Goal: Information Seeking & Learning: Compare options

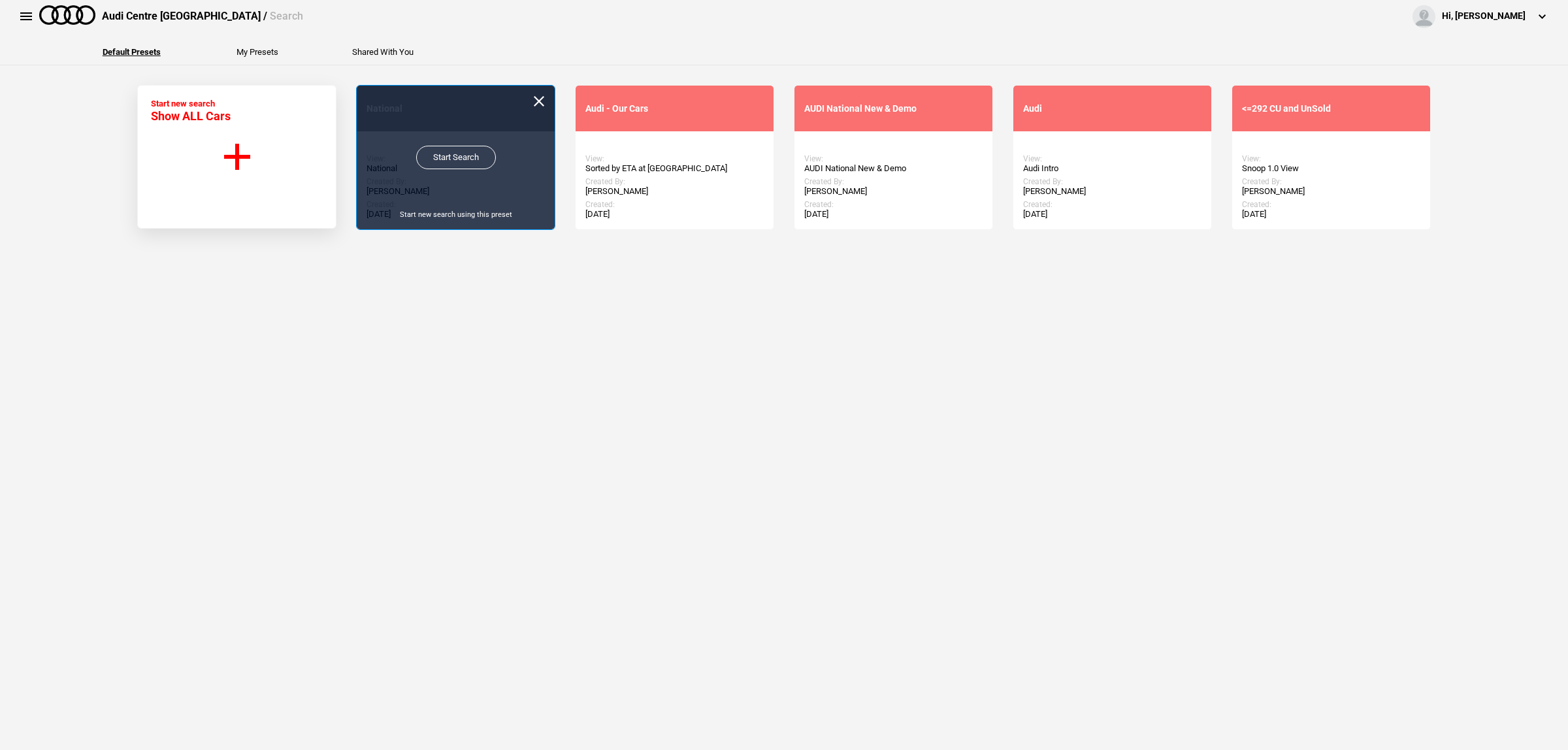
click at [455, 161] on link "Start Search" at bounding box center [456, 157] width 80 height 24
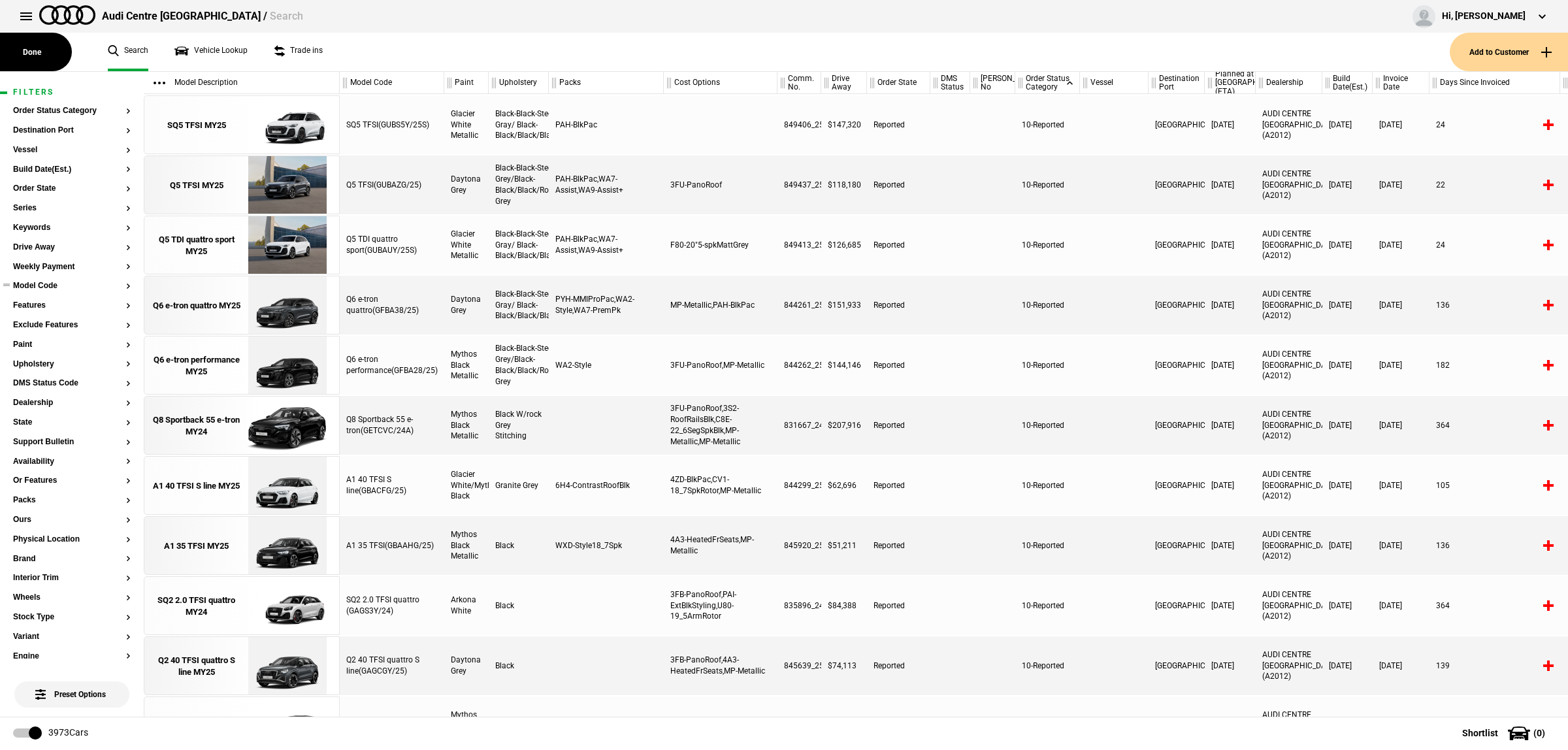
click at [51, 287] on button "Model Code" at bounding box center [72, 286] width 117 height 9
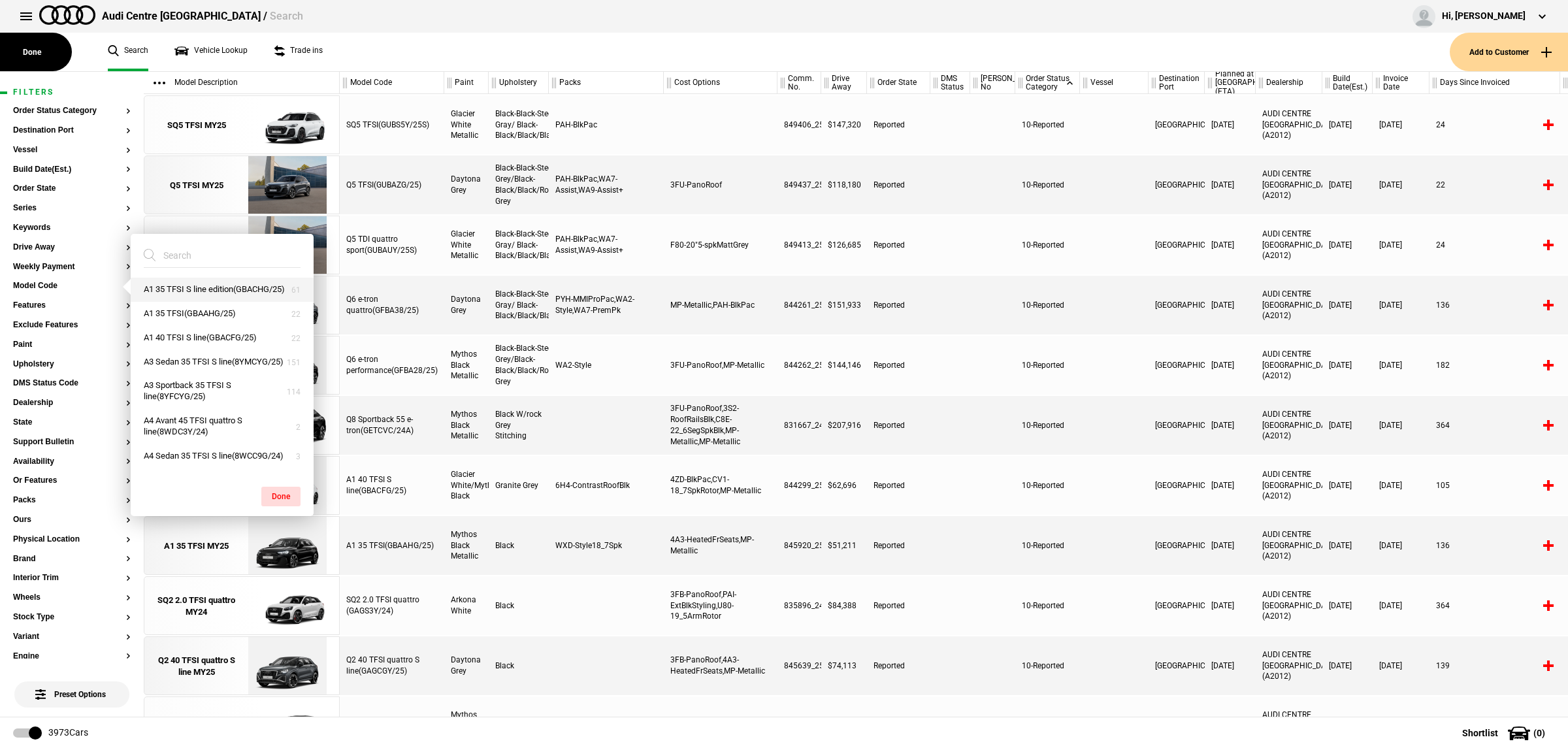
click at [235, 299] on button "A1 35 TFSI S line edition(GBACHG/25)" at bounding box center [222, 290] width 183 height 24
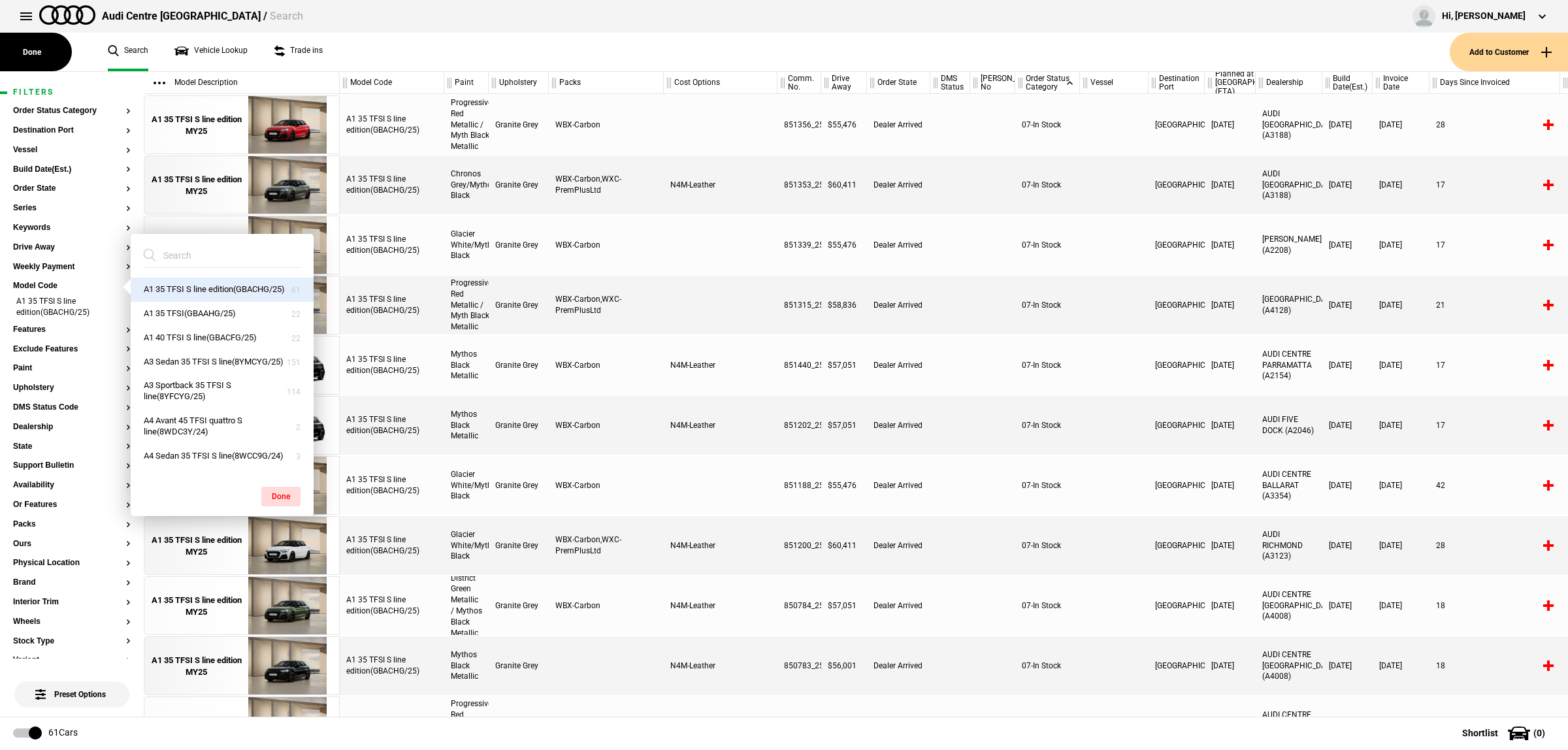
click at [1073, 306] on div "07-In Stock" at bounding box center [1048, 305] width 65 height 59
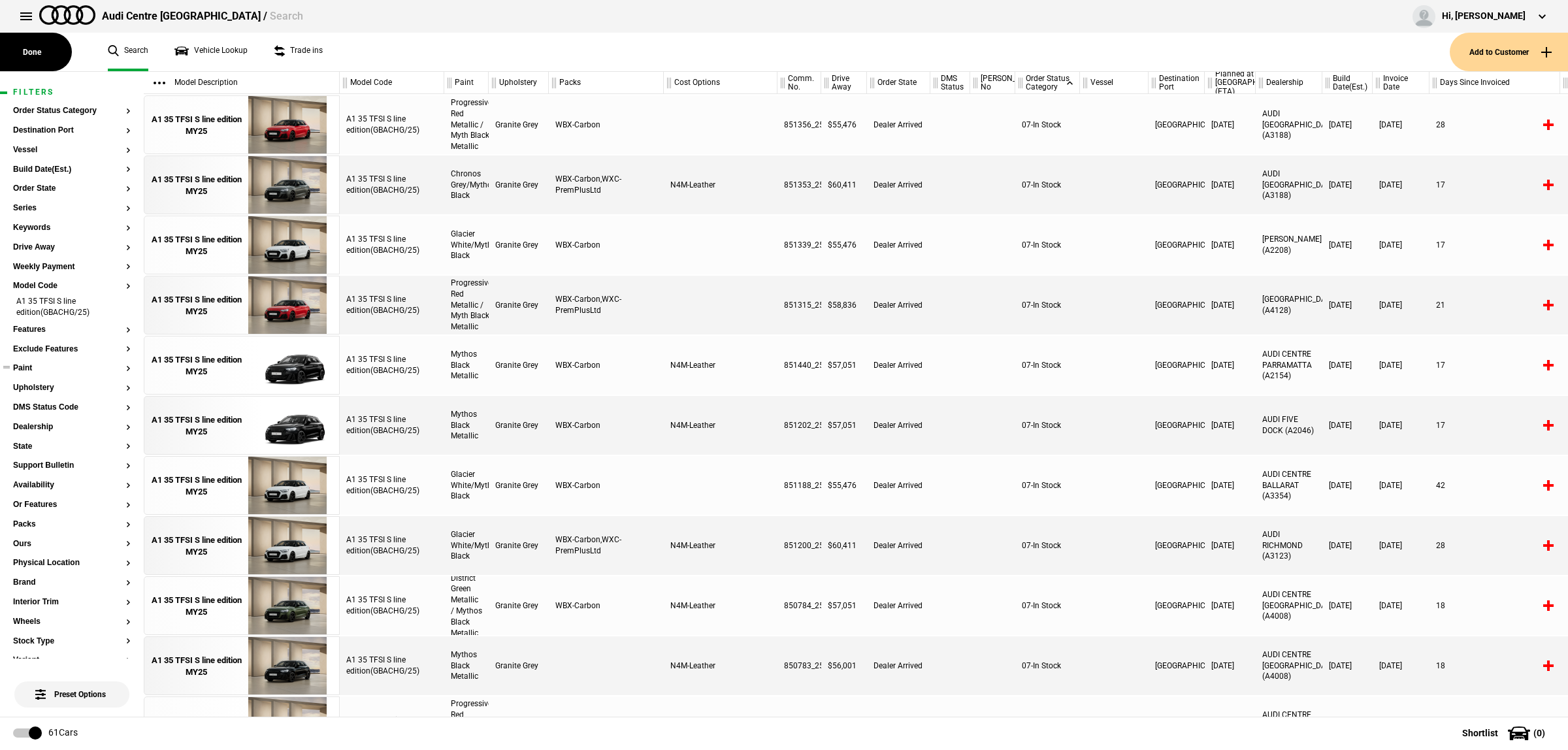
click at [44, 366] on button "Paint" at bounding box center [72, 369] width 117 height 9
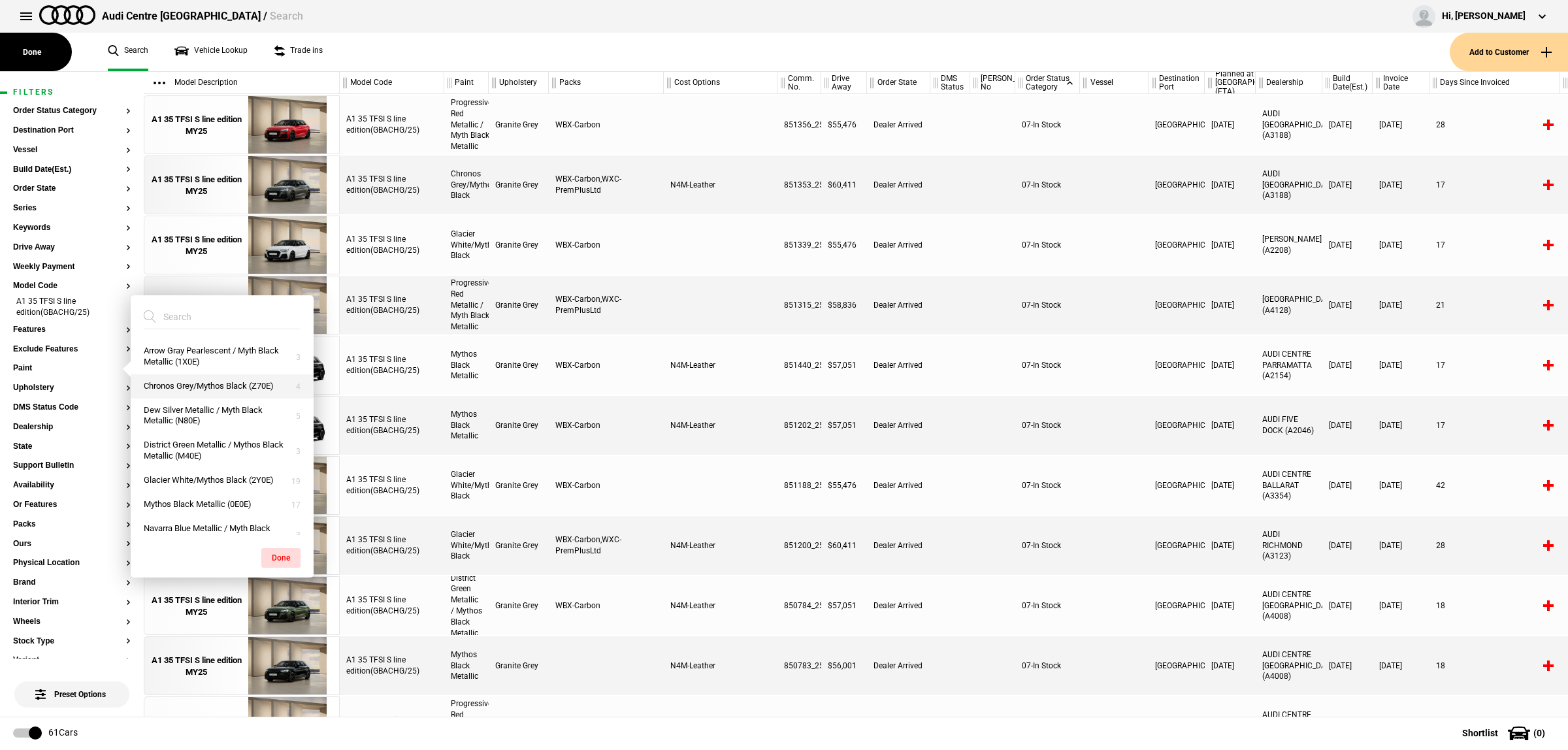
click at [256, 383] on button "Chronos Grey/Mythos Black (Z70E)" at bounding box center [222, 386] width 183 height 24
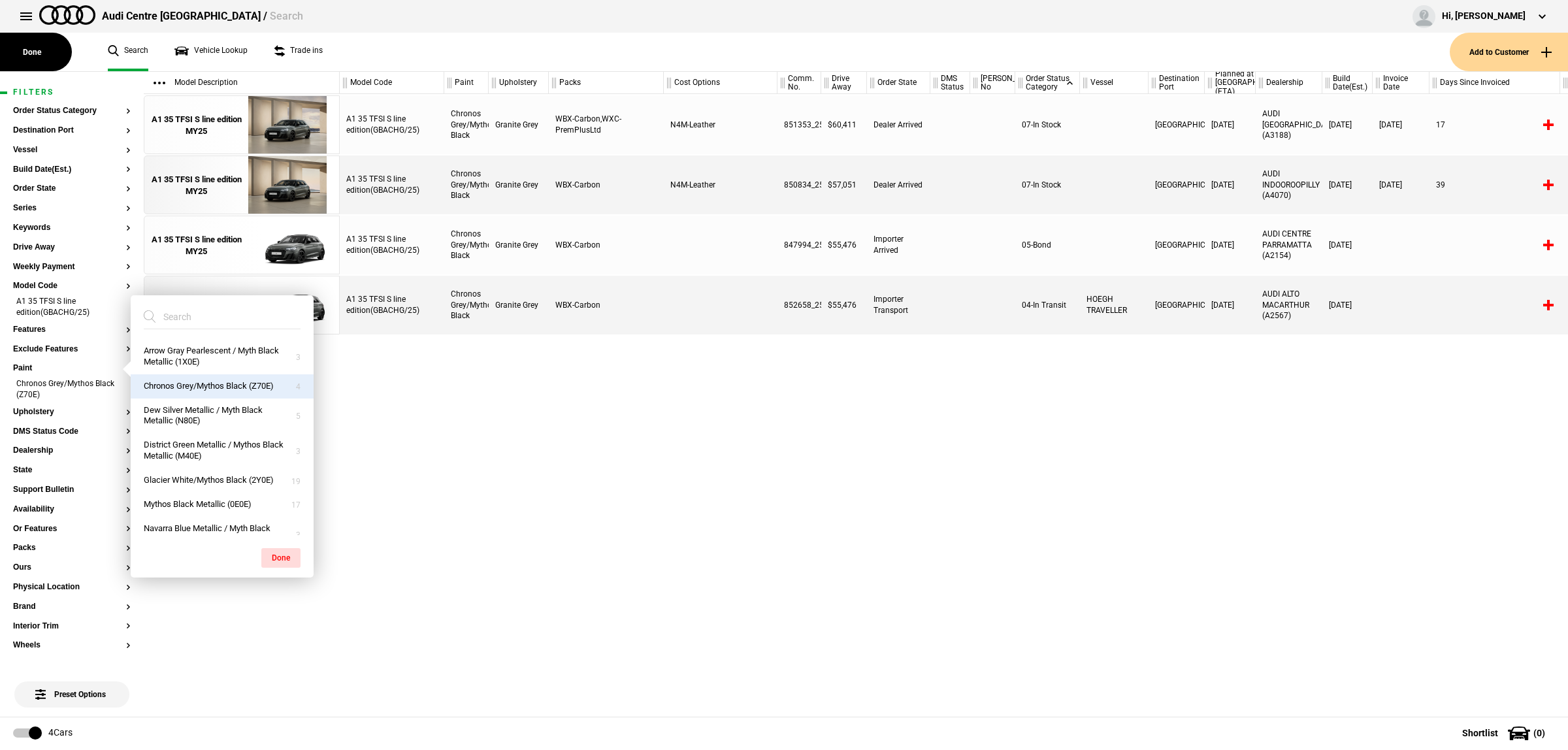
click at [711, 426] on div "A1 35 TFSI S line edition(GBACHG/25) Chronos Grey/Mythos Black Granite Grey WBX…" at bounding box center [954, 405] width 1229 height 623
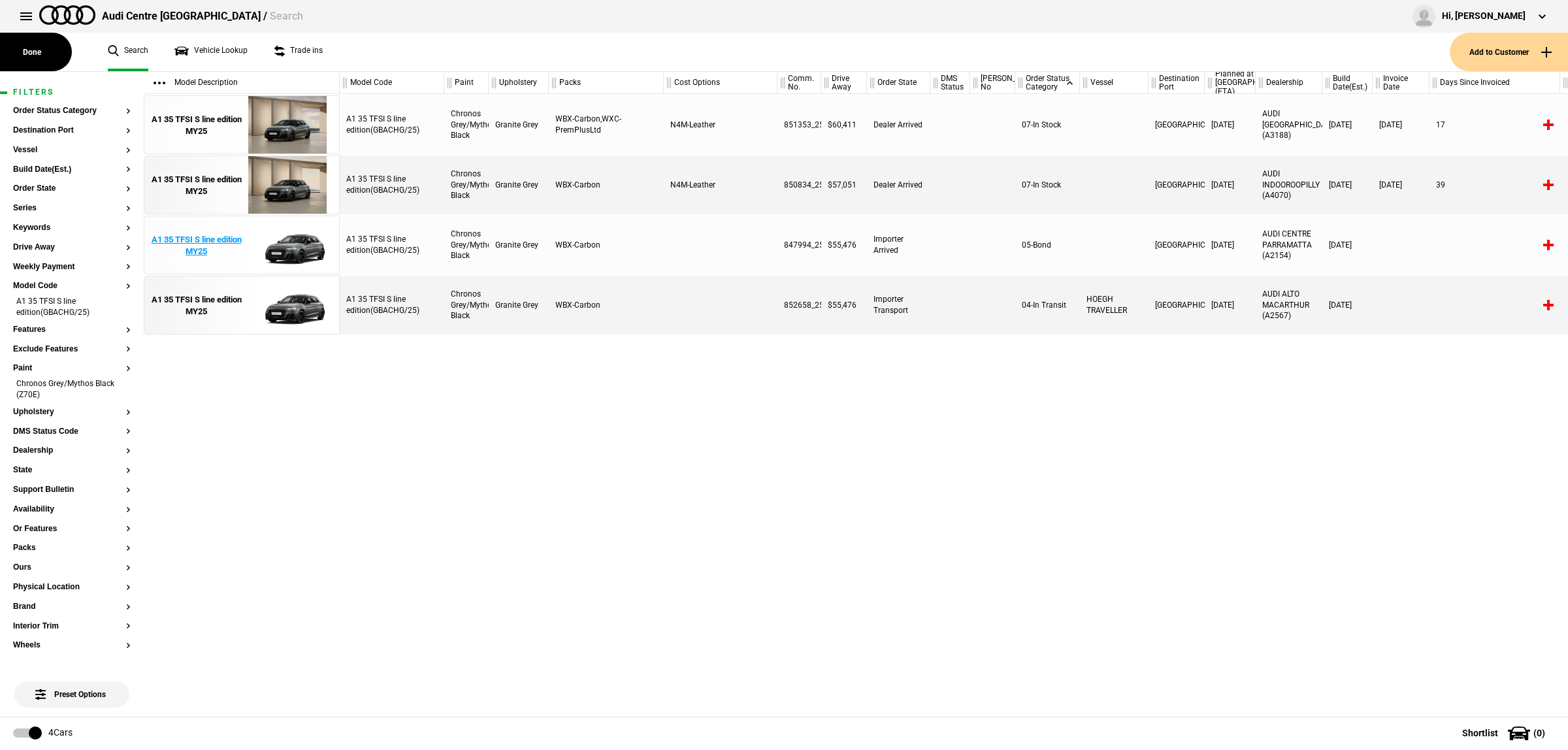
click at [295, 245] on img at bounding box center [287, 246] width 91 height 59
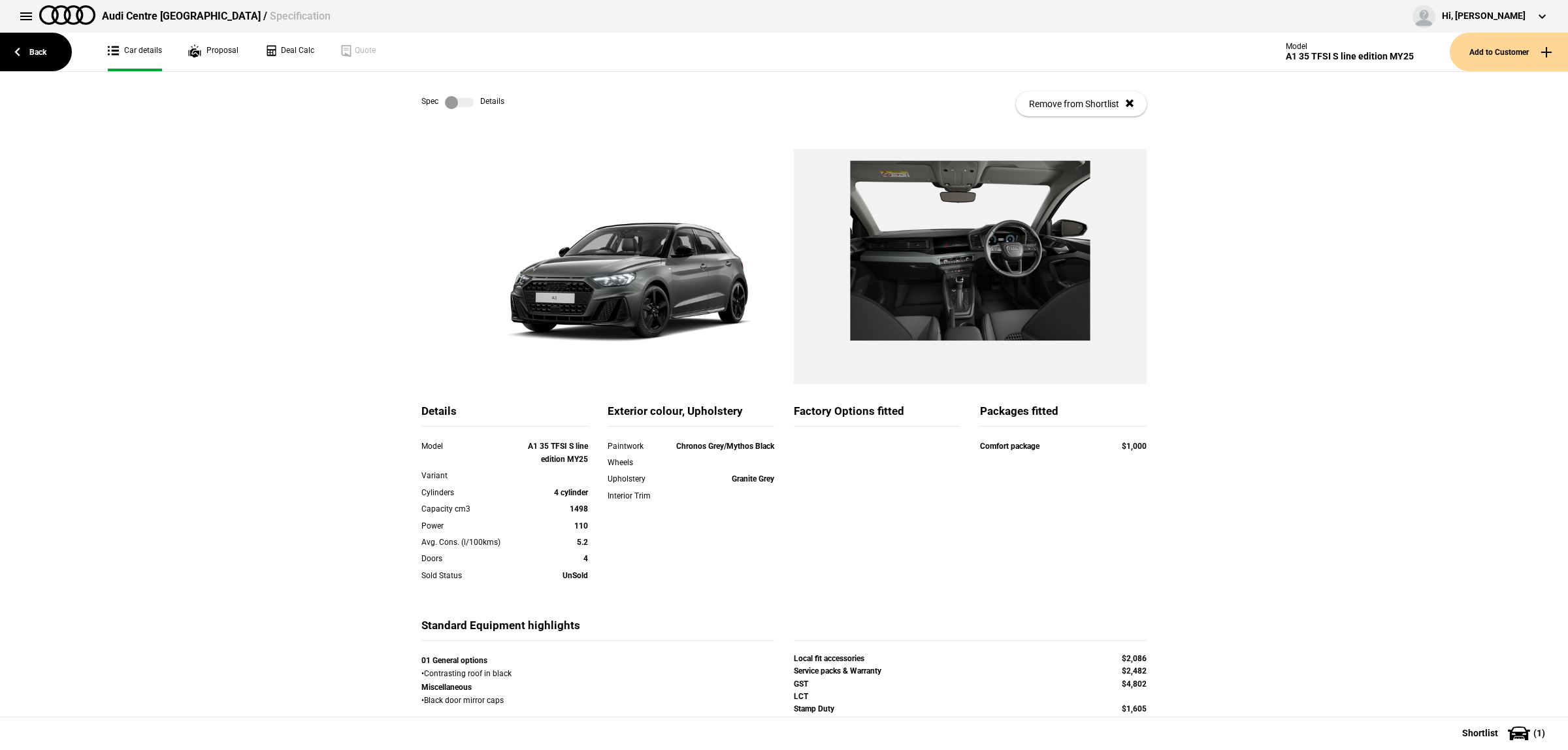
click at [469, 106] on link at bounding box center [459, 103] width 42 height 13
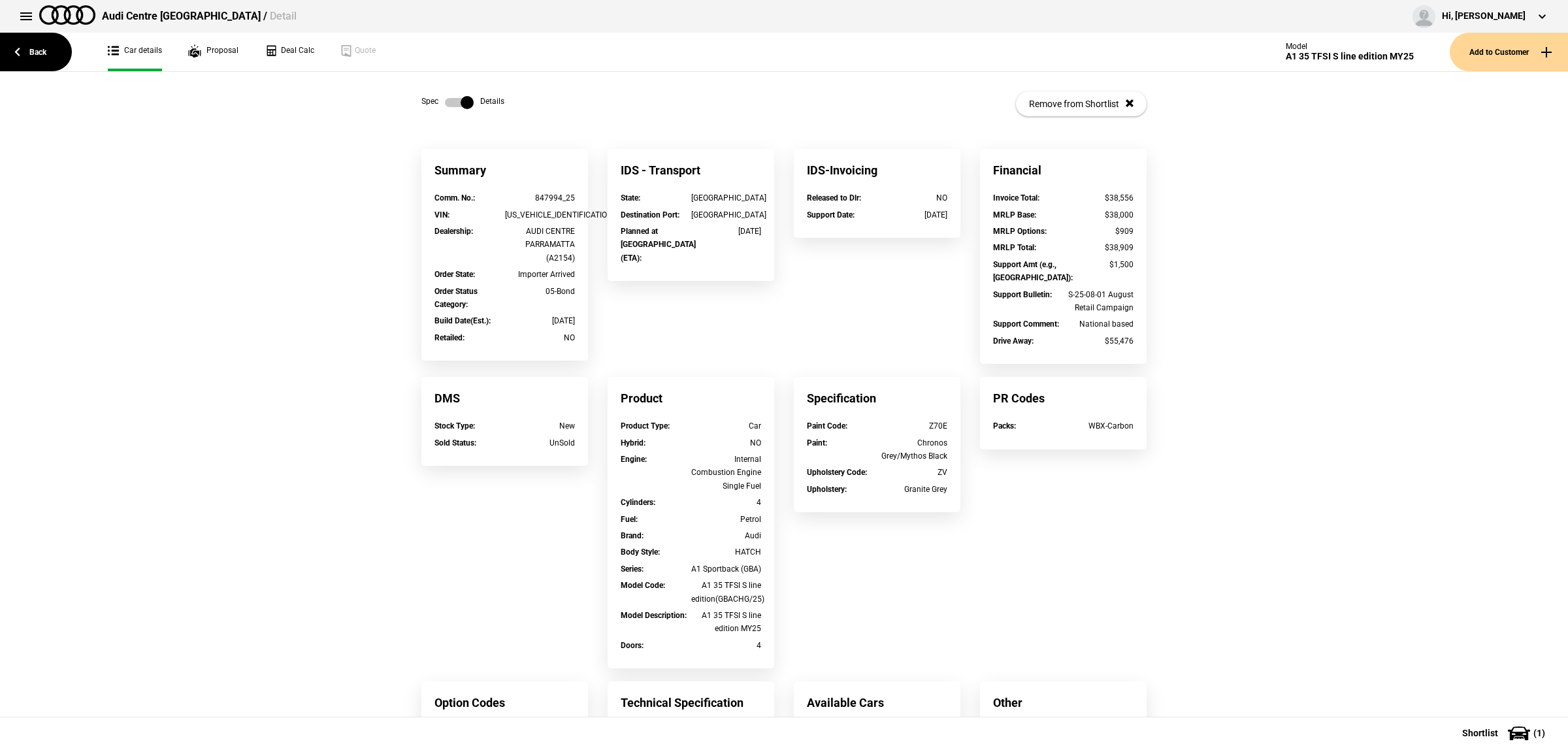
click at [467, 102] on label at bounding box center [459, 103] width 29 height 13
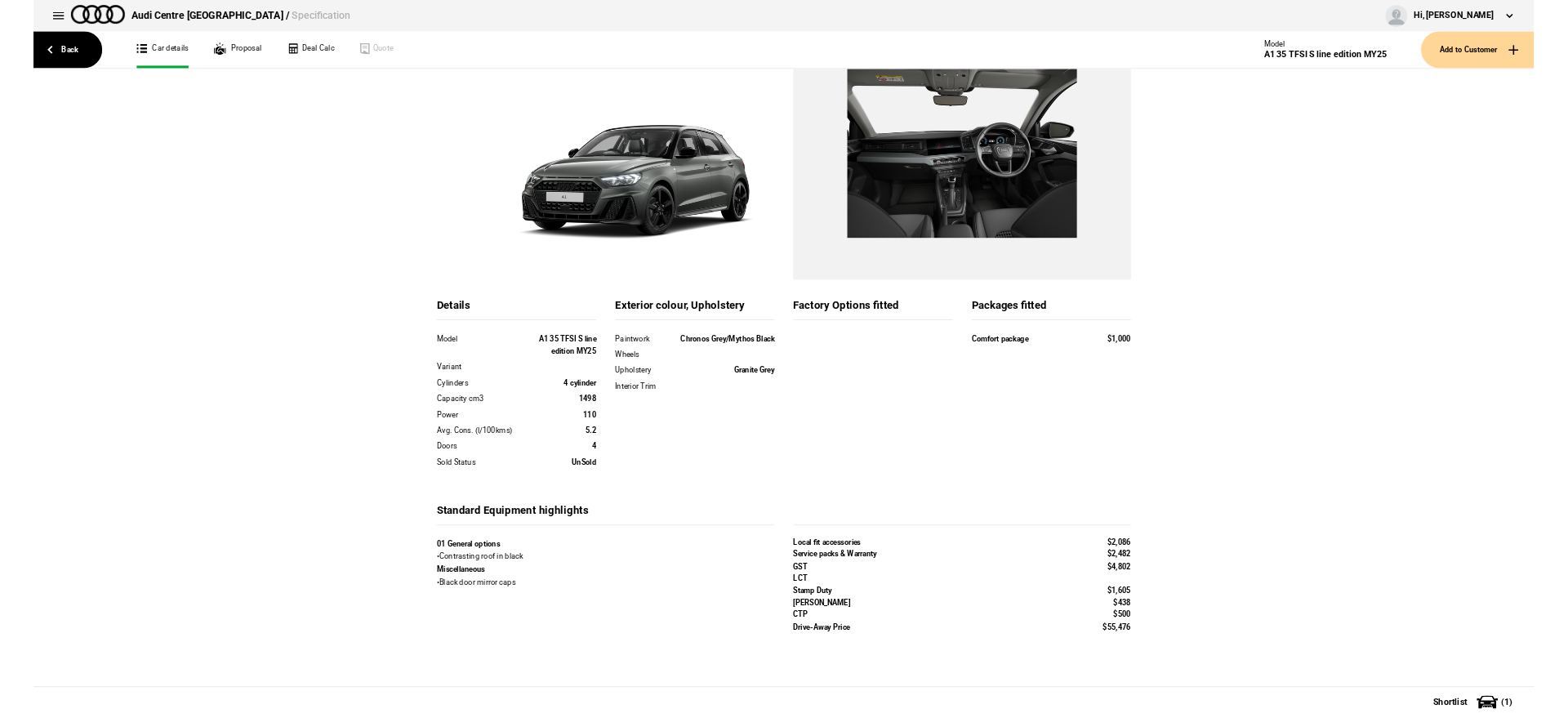
scroll to position [84, 0]
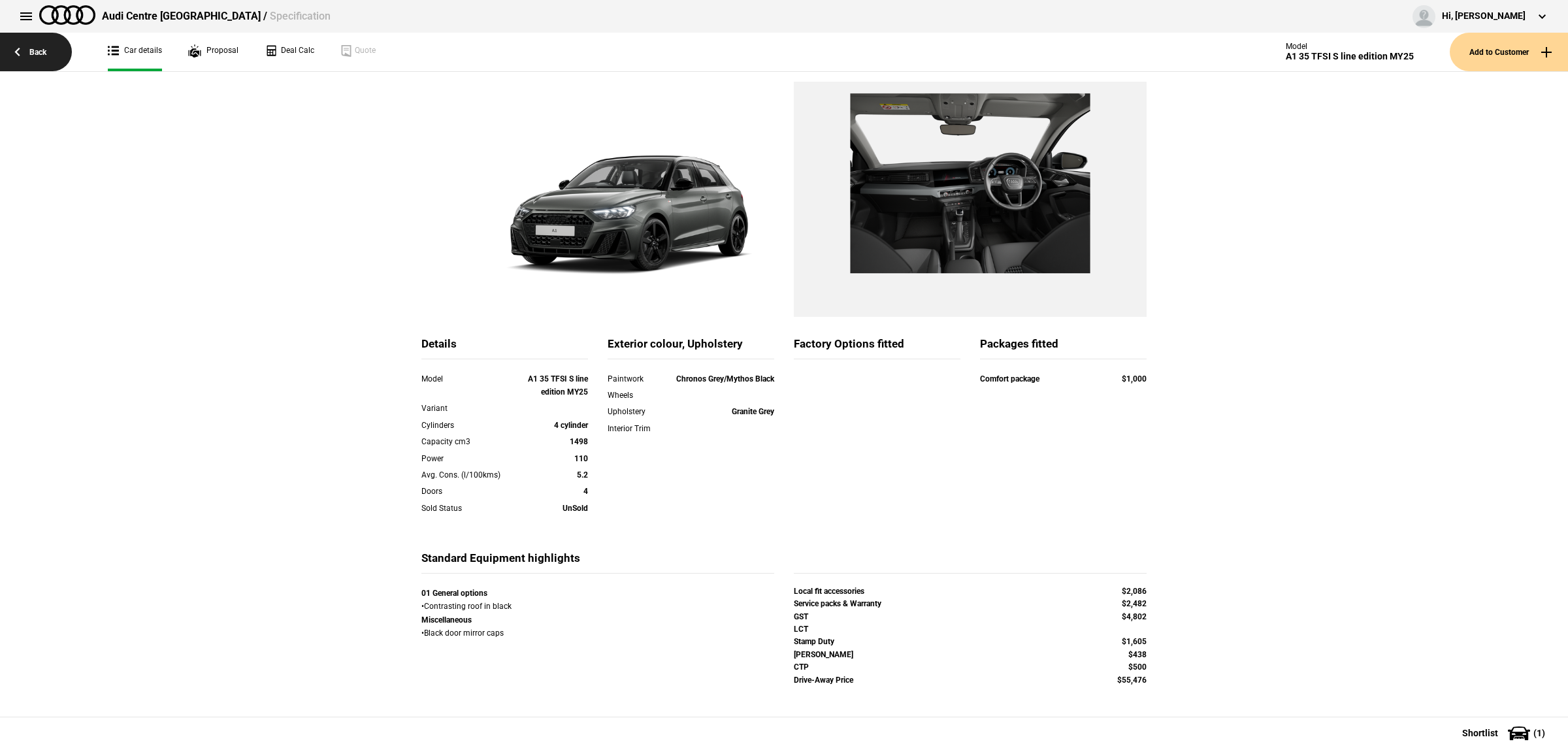
click at [49, 47] on link "Back" at bounding box center [35, 52] width 72 height 38
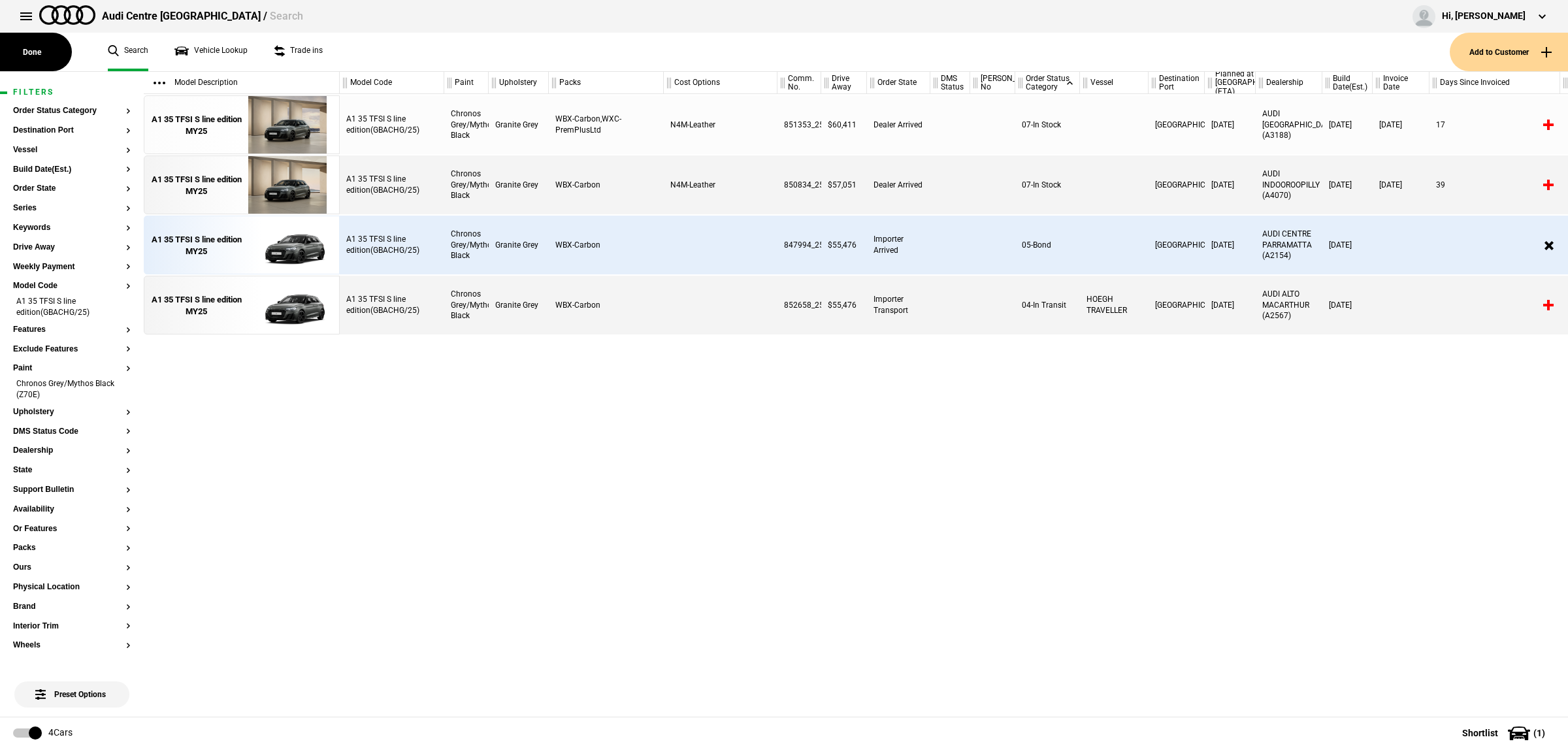
click at [403, 240] on div "A1 35 TFSI S line edition(GBACHG/25)" at bounding box center [392, 245] width 104 height 59
click at [298, 247] on img at bounding box center [287, 246] width 91 height 59
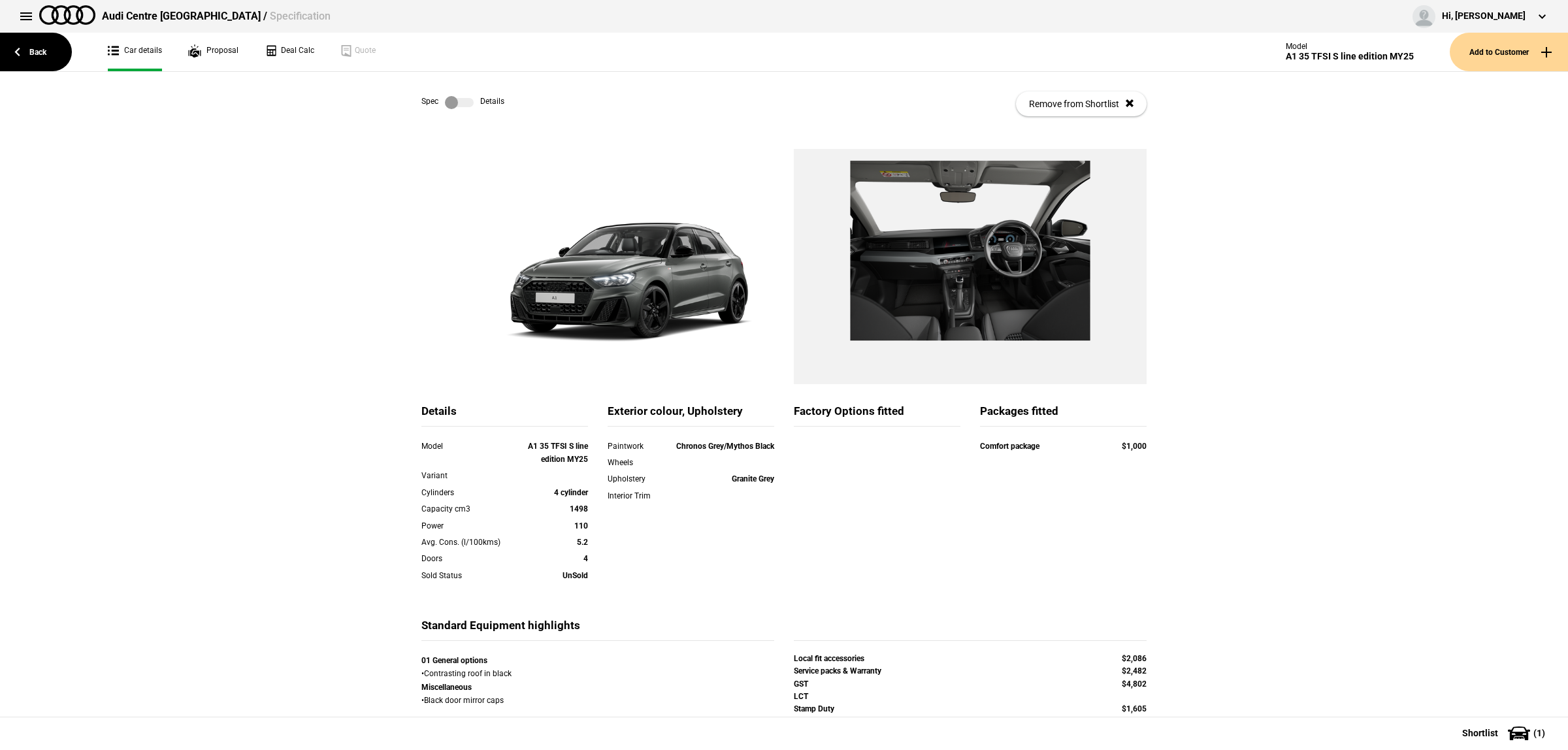
click at [459, 99] on label at bounding box center [459, 103] width 29 height 13
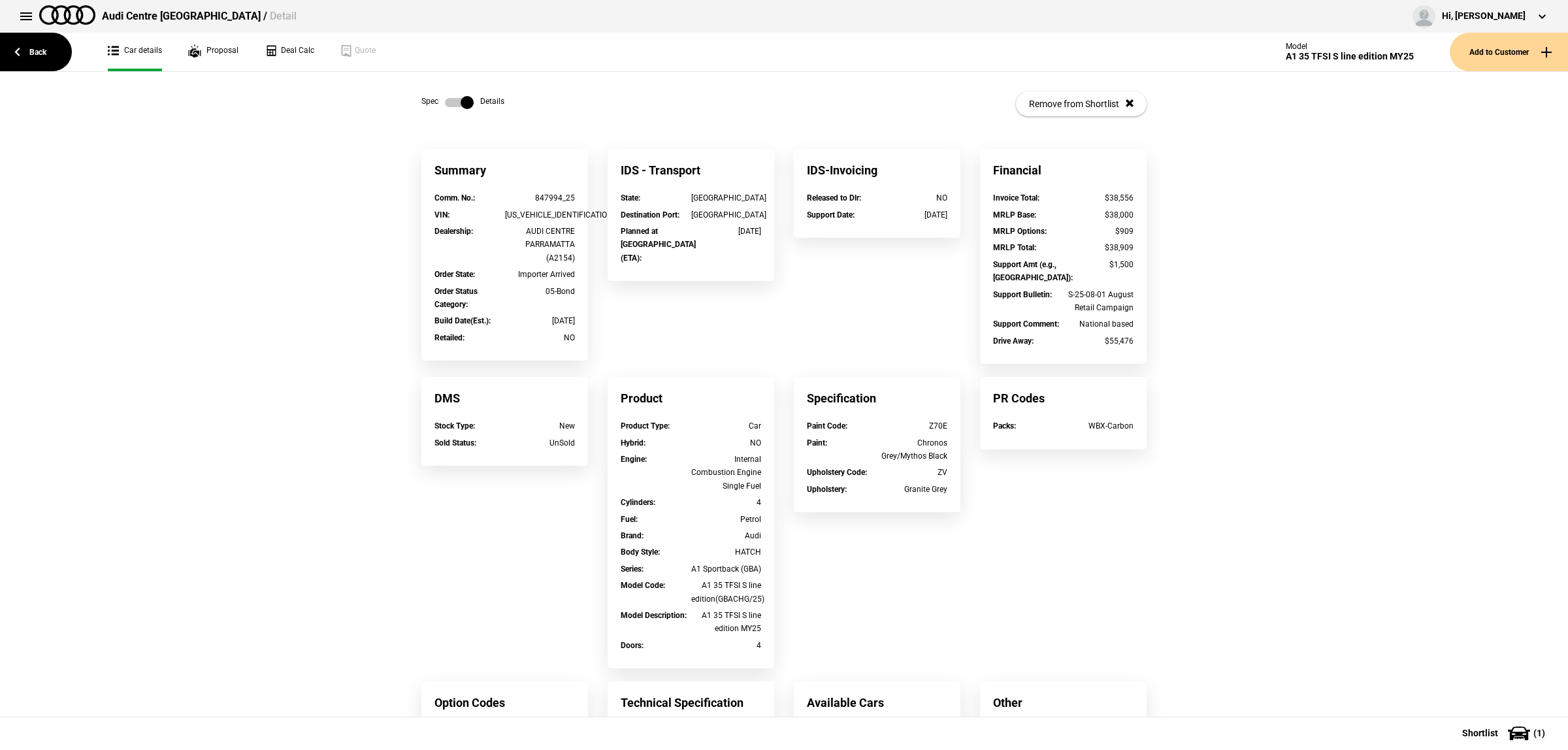
click at [543, 214] on div "[US_VEHICLE_IDENTIFICATION_NUMBER]" at bounding box center [541, 215] width 71 height 13
copy div "[US_VEHICLE_IDENTIFICATION_NUMBER]"
click at [752, 291] on div "Summary Comm. No. : 847994_25 VIN : [US_VEHICLE_IDENTIFICATION_NUMBER] Dealersh…" at bounding box center [784, 521] width 745 height 744
click at [550, 204] on div "847994_25" at bounding box center [541, 198] width 71 height 13
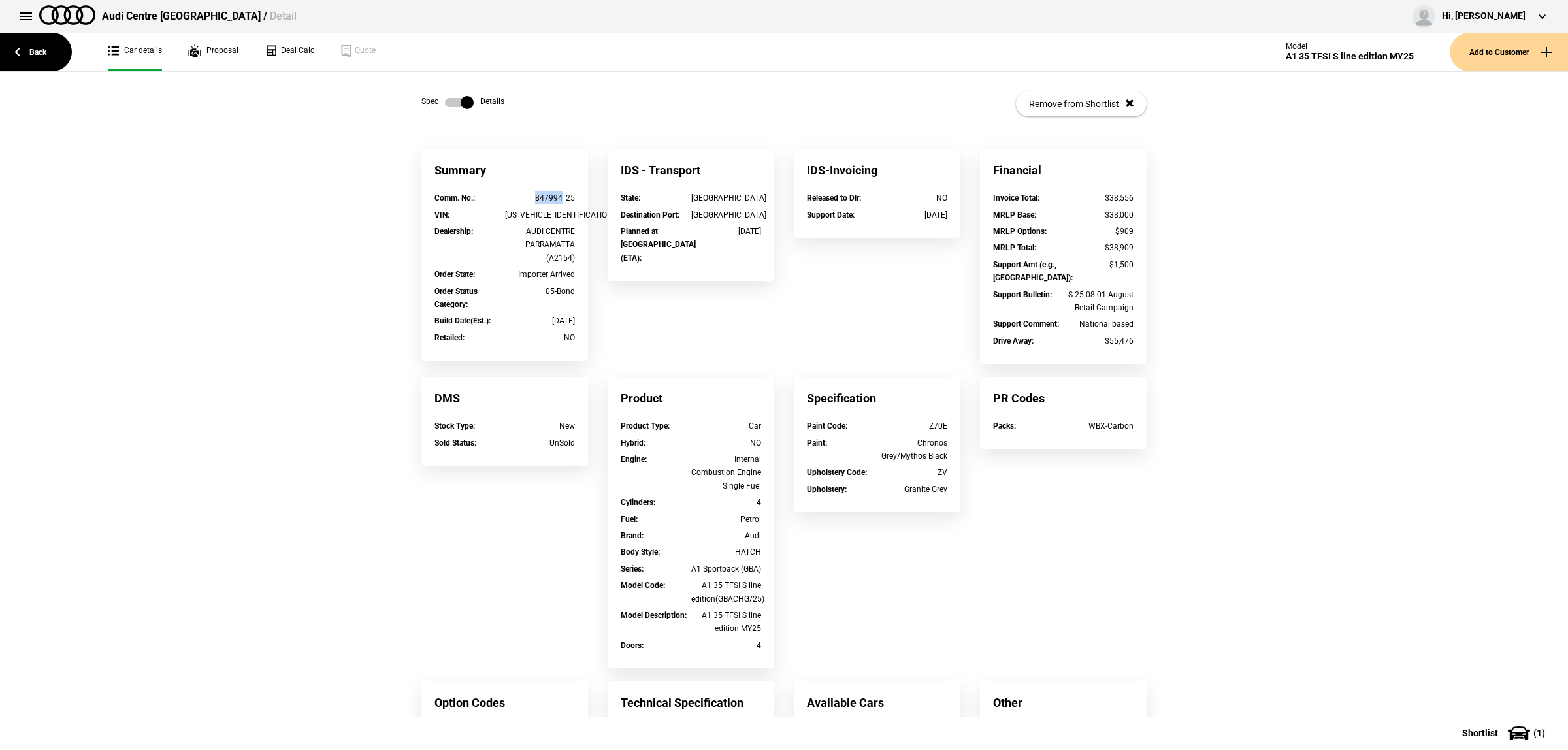
drag, startPoint x: 556, startPoint y: 194, endPoint x: 524, endPoint y: 200, distance: 32.6
click at [524, 200] on div "847994_25" at bounding box center [541, 198] width 71 height 13
copy div "847994"
click at [453, 97] on label at bounding box center [459, 103] width 29 height 13
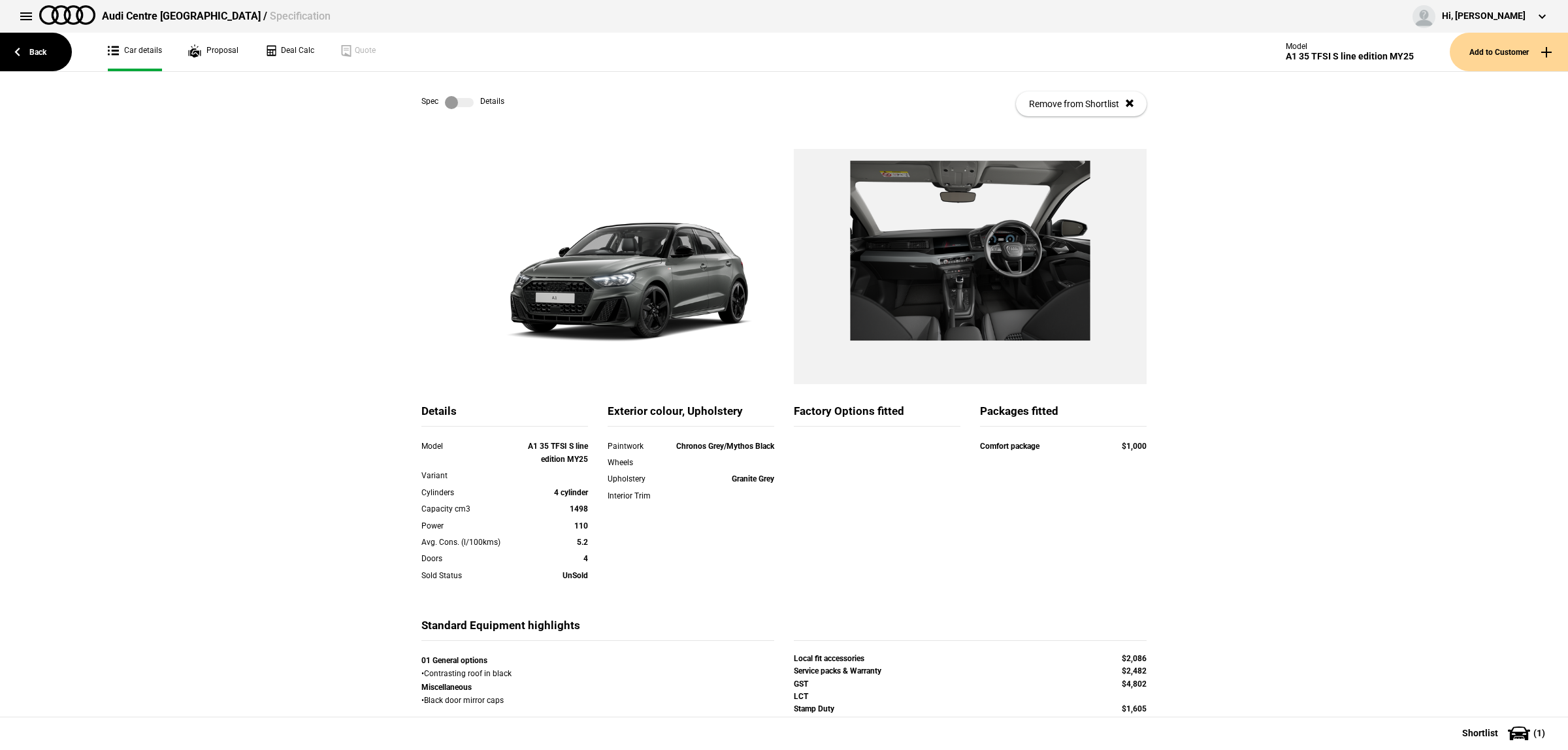
click at [1195, 330] on div "Details Model A1 35 TFSI S line edition MY25 Variant Cylinders 4 cylinder Capac…" at bounding box center [784, 468] width 1568 height 639
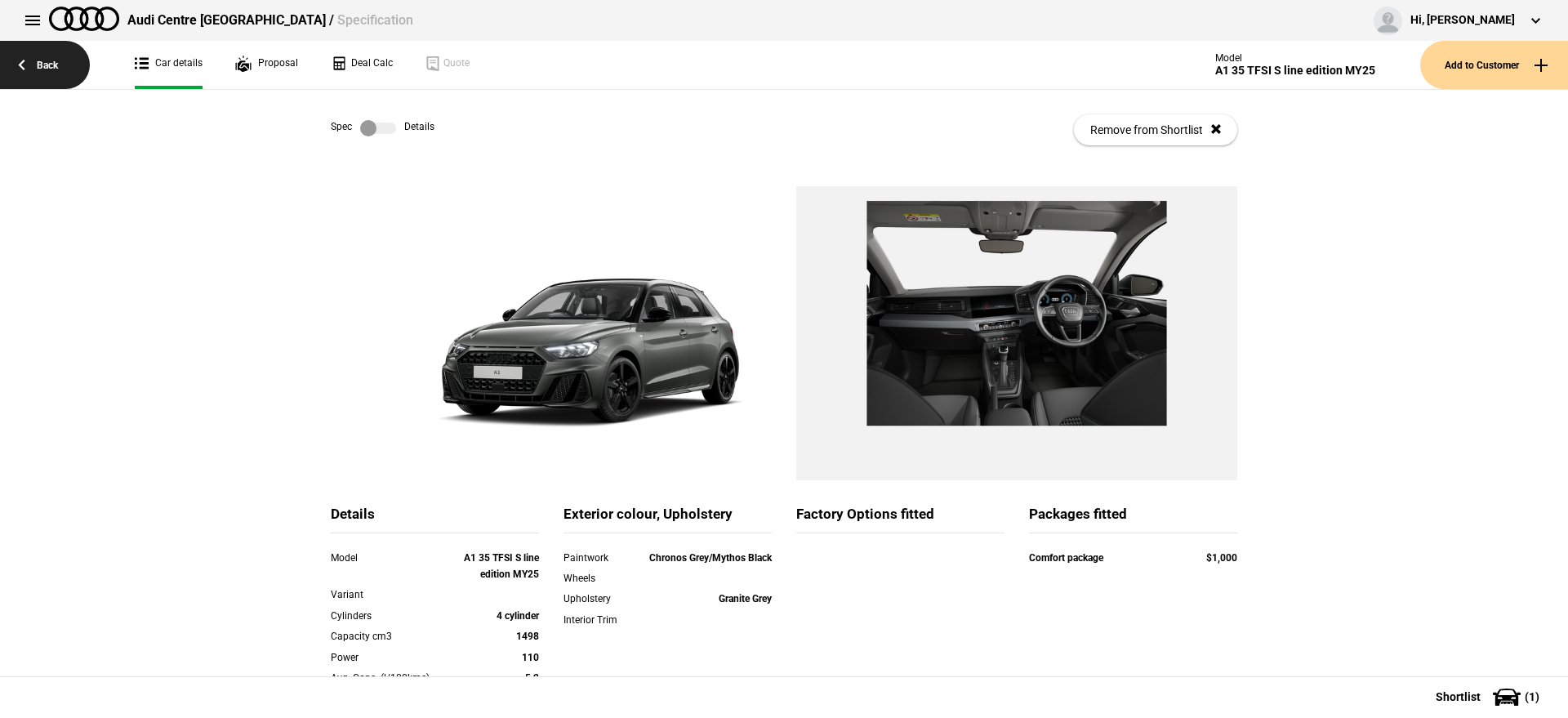
click at [55, 75] on link "Back" at bounding box center [44, 65] width 90 height 48
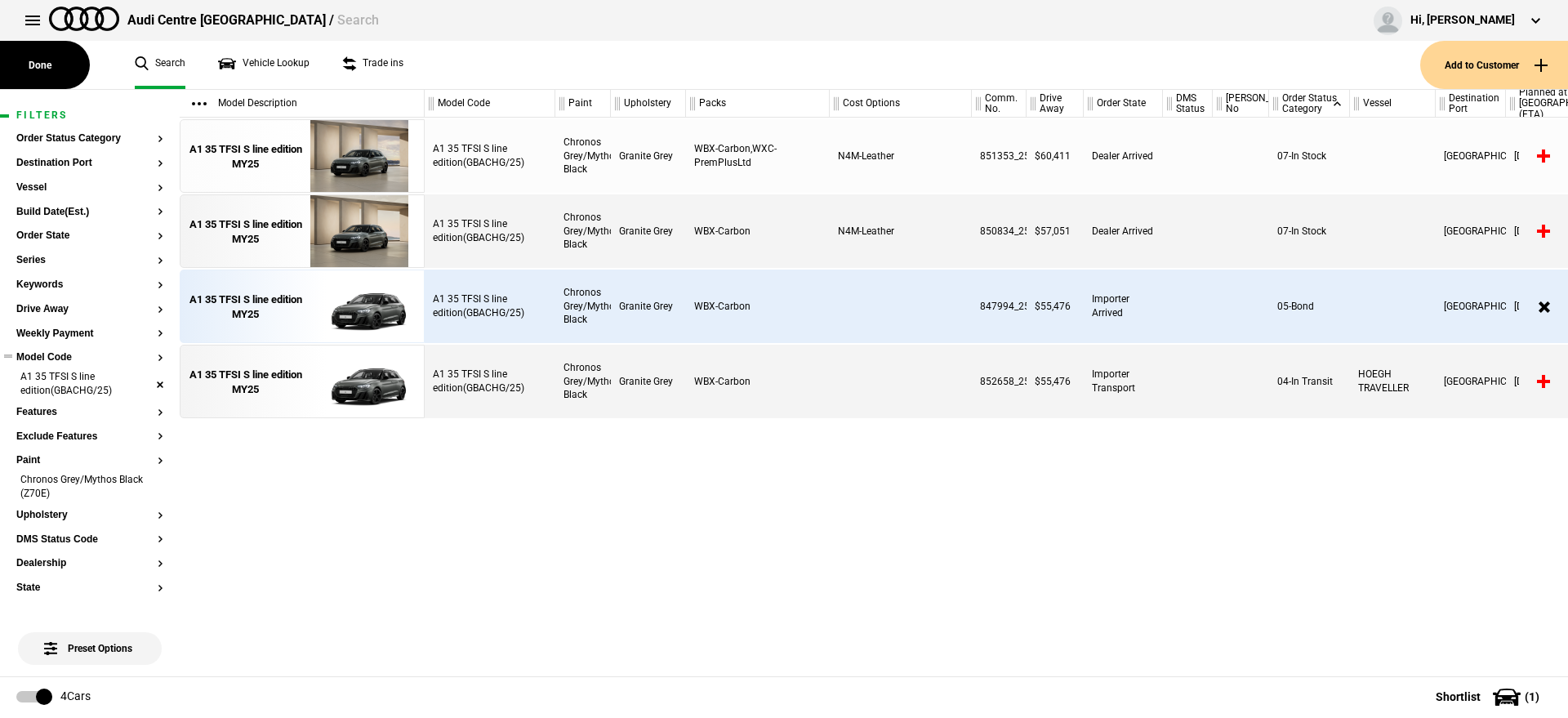
click at [144, 383] on li "A1 35 TFSI S line edition(GBACHG/25)" at bounding box center [90, 385] width 147 height 30
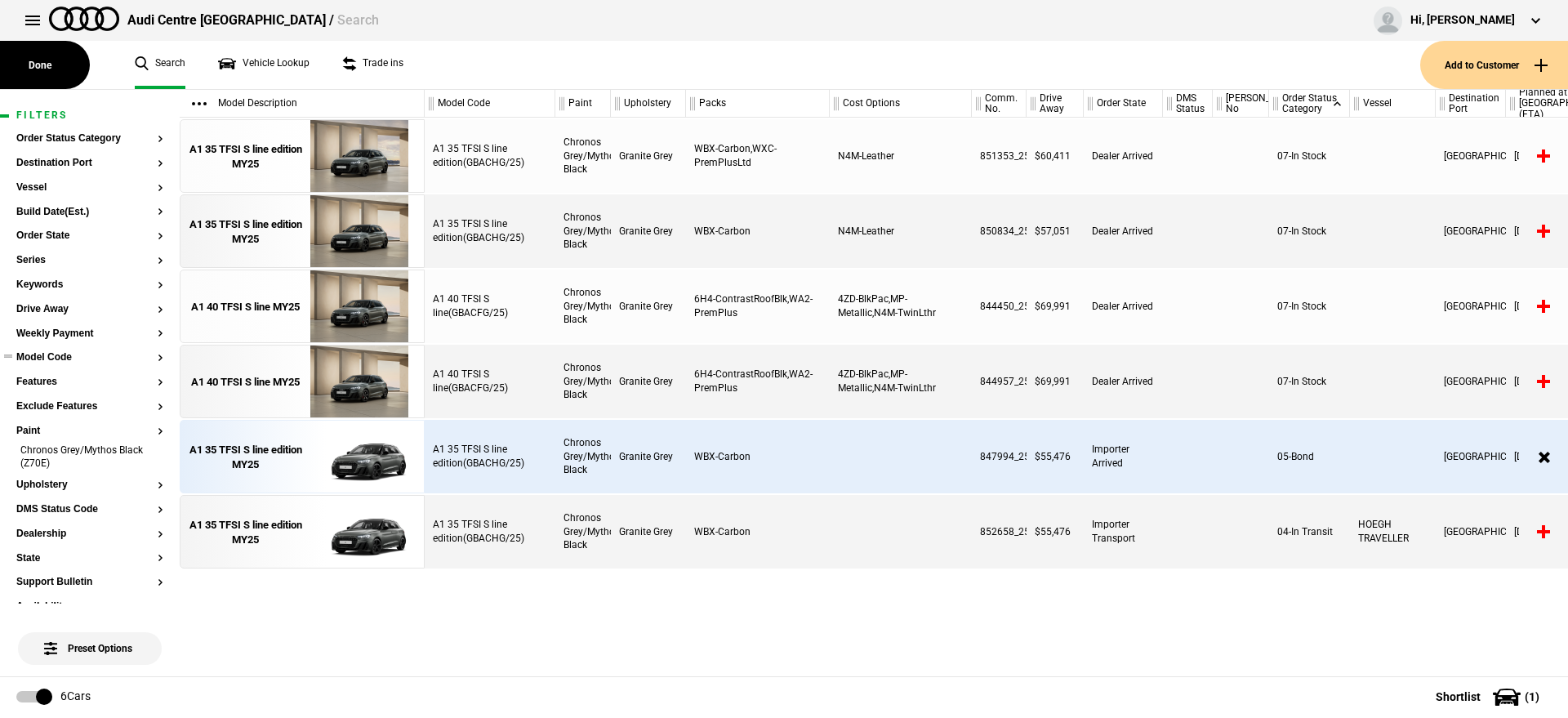
click at [63, 357] on button "Model Code" at bounding box center [90, 358] width 147 height 11
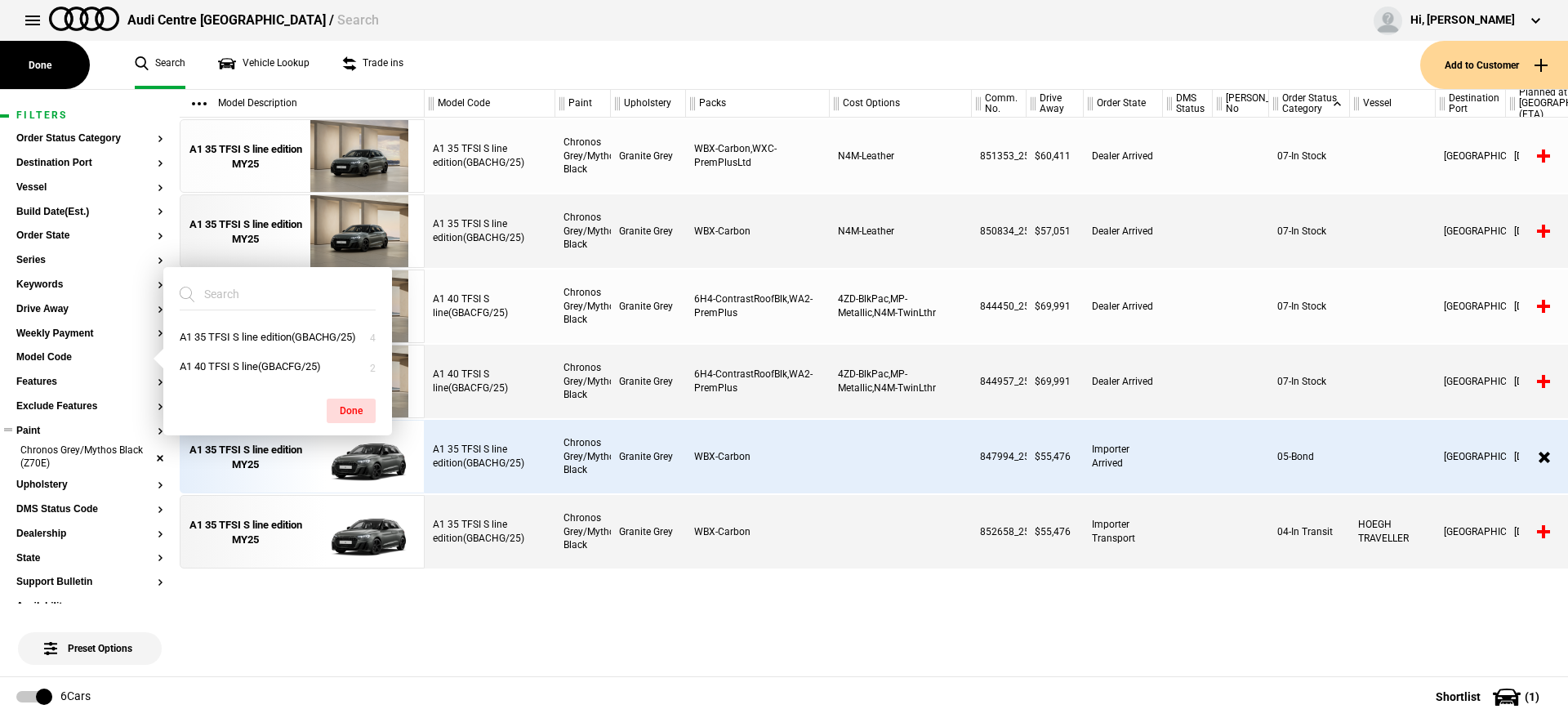
click at [142, 456] on li "Chronos Grey/Mythos Black (Z70E)" at bounding box center [90, 458] width 147 height 30
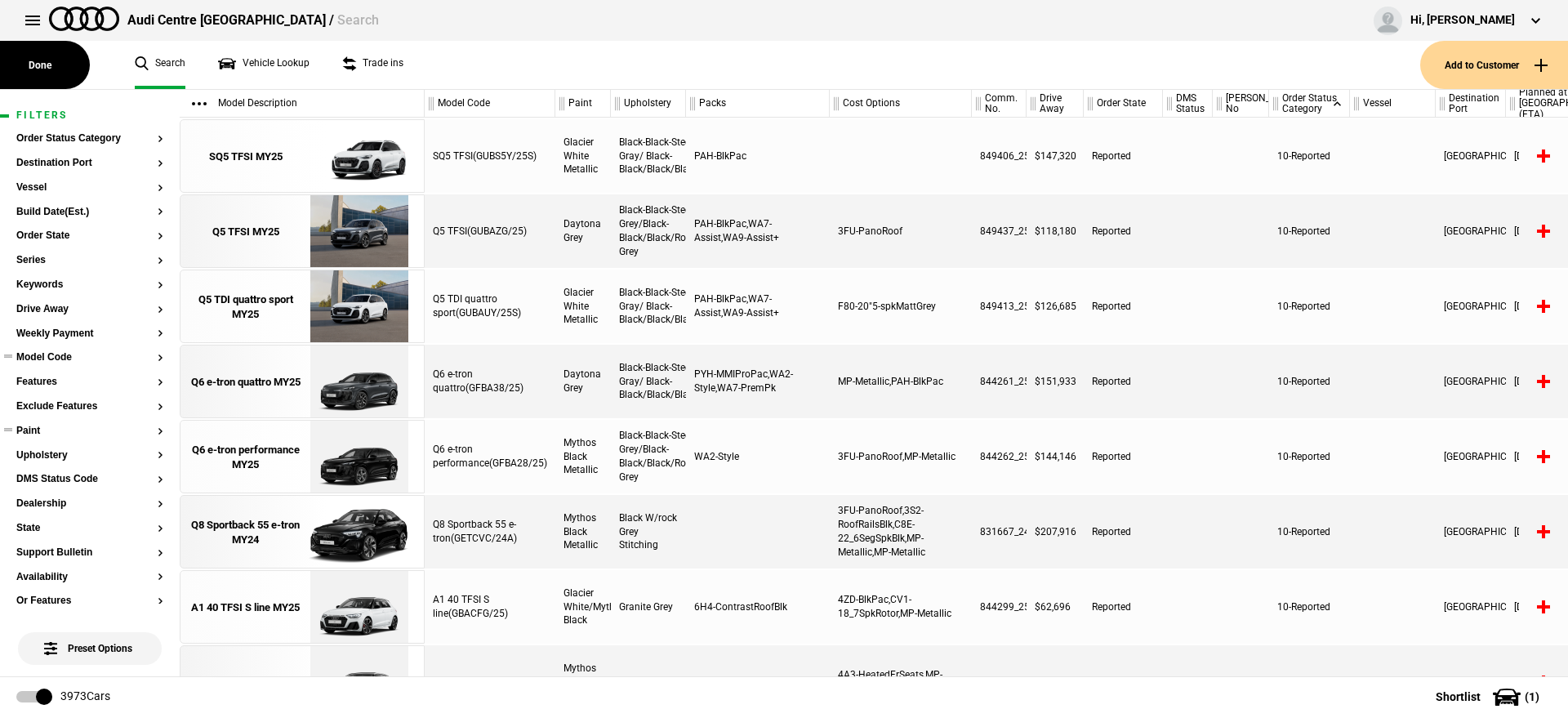
click at [71, 361] on button "Model Code" at bounding box center [90, 358] width 147 height 11
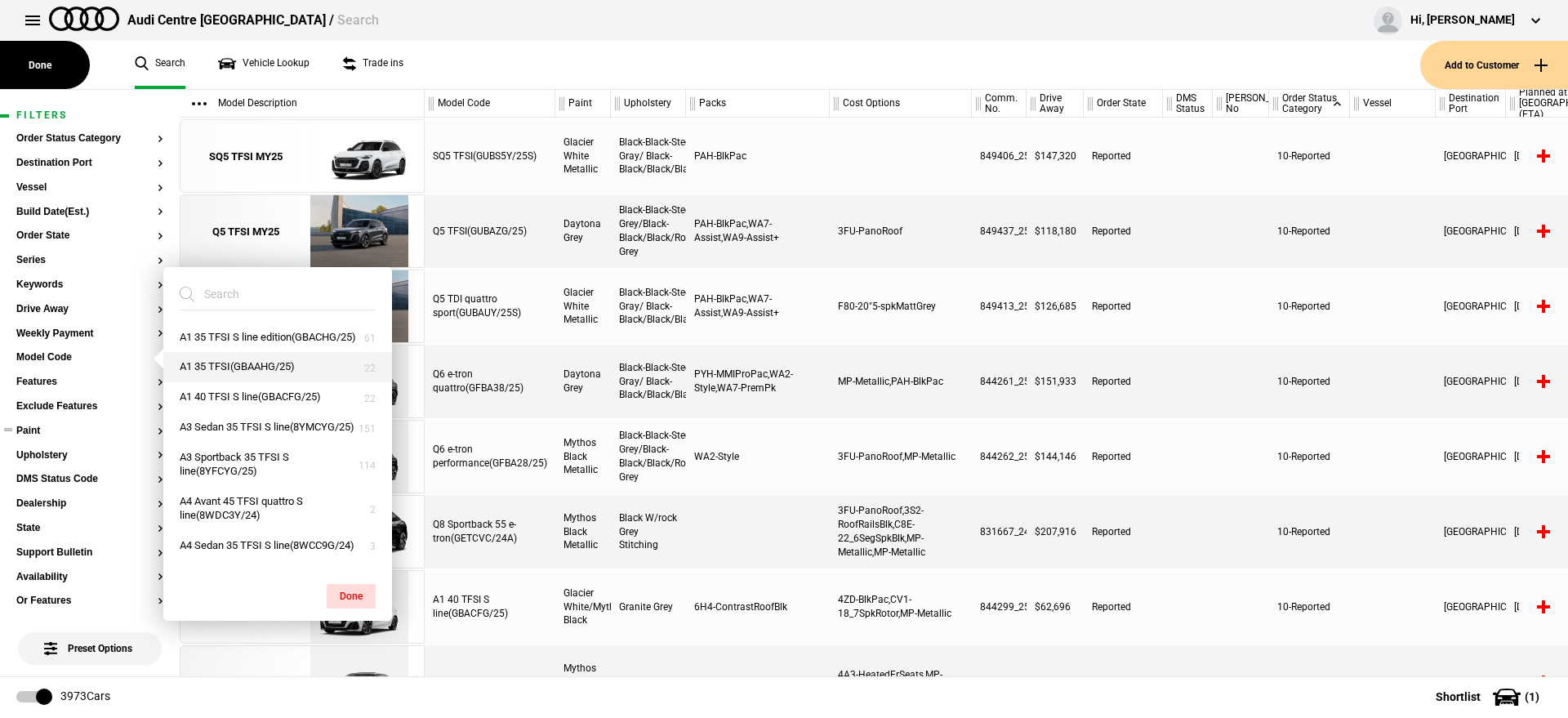
click at [318, 383] on button "A1 35 TFSI(GBAAHG/25)" at bounding box center [278, 367] width 229 height 30
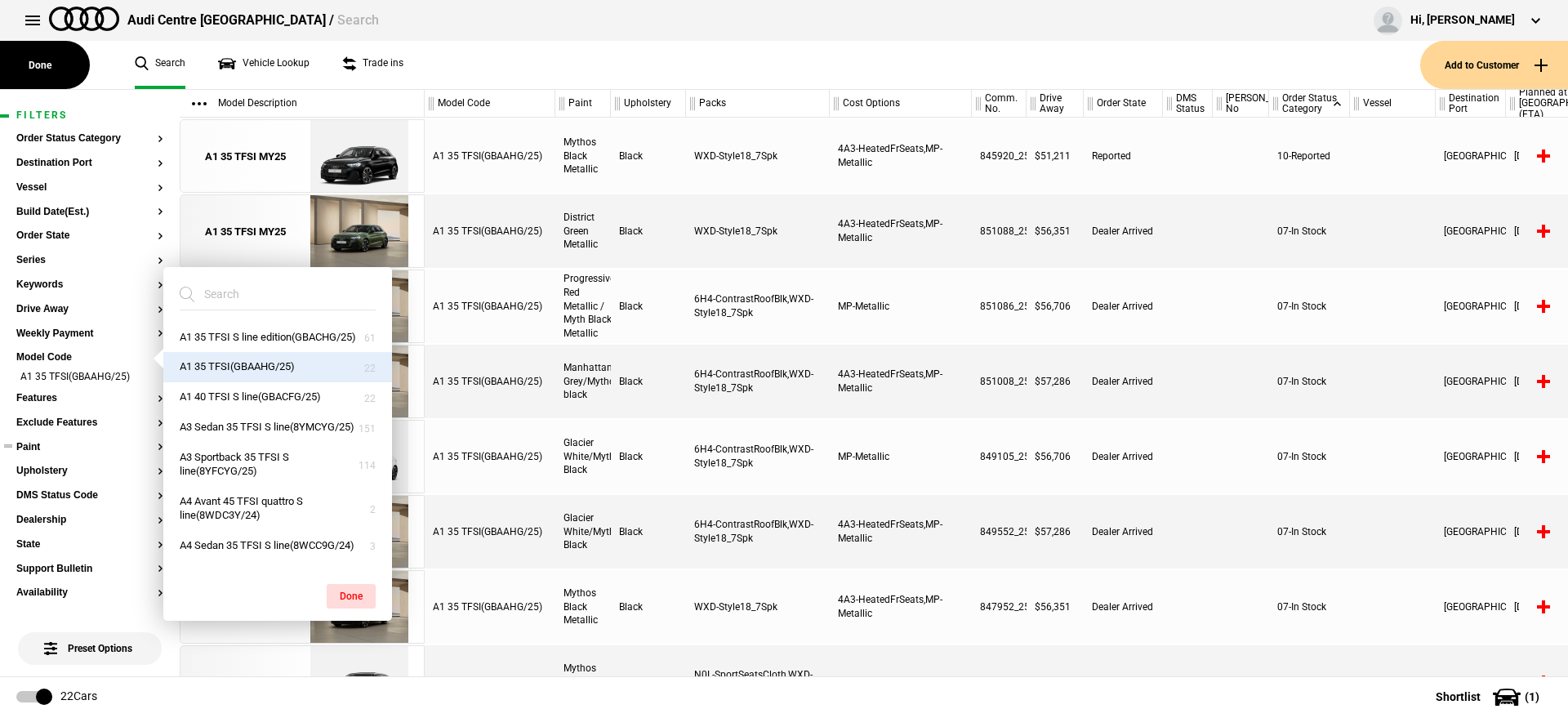
click at [32, 446] on button "Paint" at bounding box center [90, 447] width 147 height 11
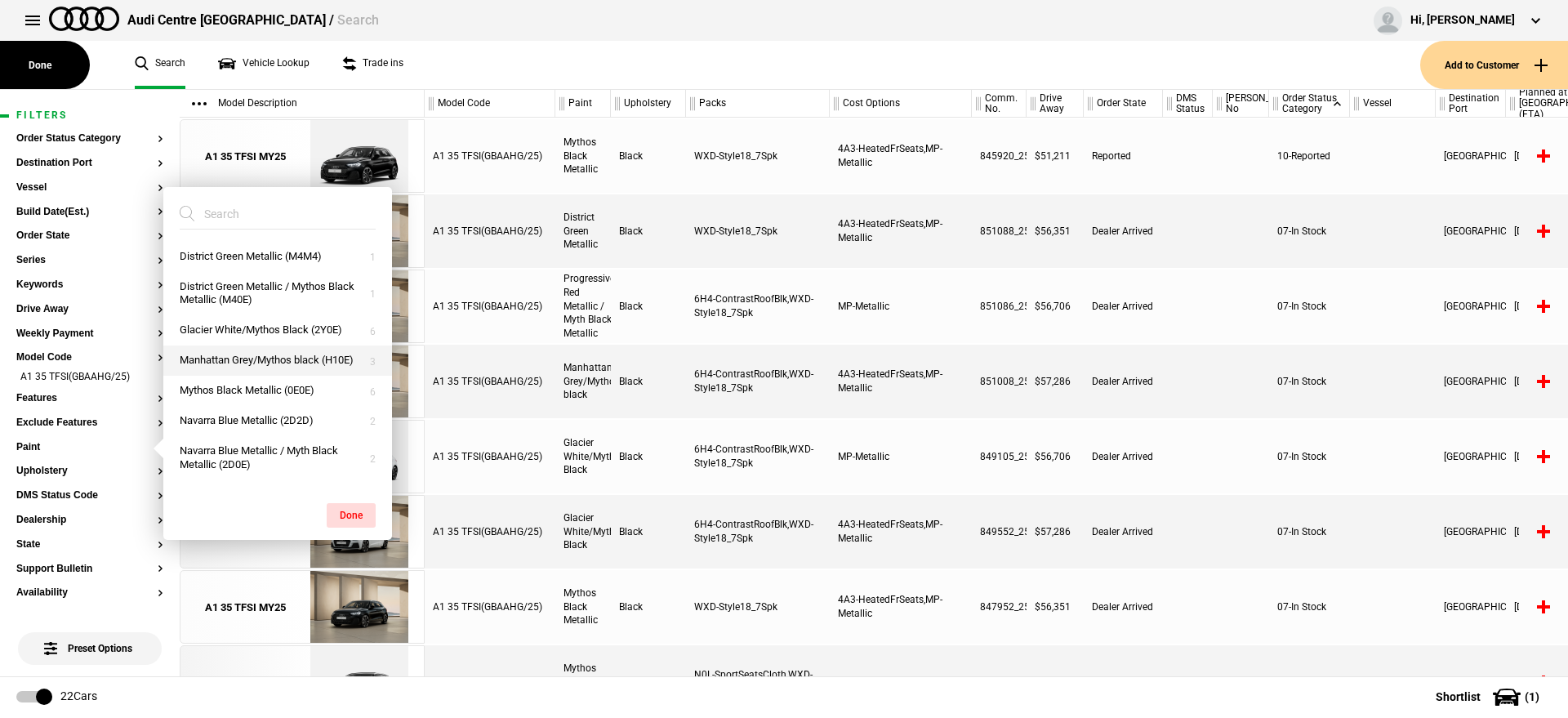
click at [245, 366] on button "Manhattan Grey/Mythos black (H10E)" at bounding box center [278, 360] width 229 height 30
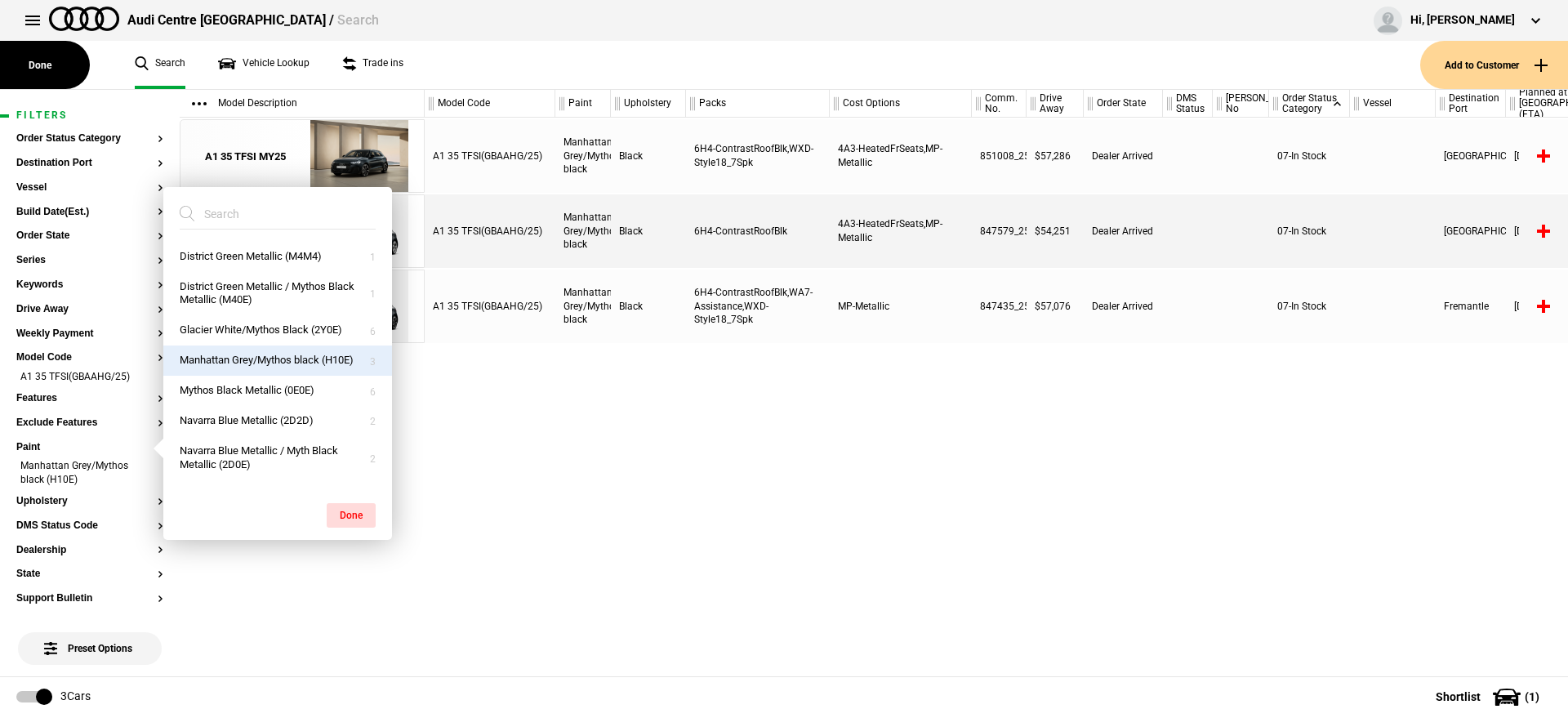
click at [957, 465] on div "A1 35 TFSI(GBAAHG/25) Manhattan Grey/Mythos black Black 6H4-ContrastRoofBlk,WXD…" at bounding box center [996, 396] width 1143 height 559
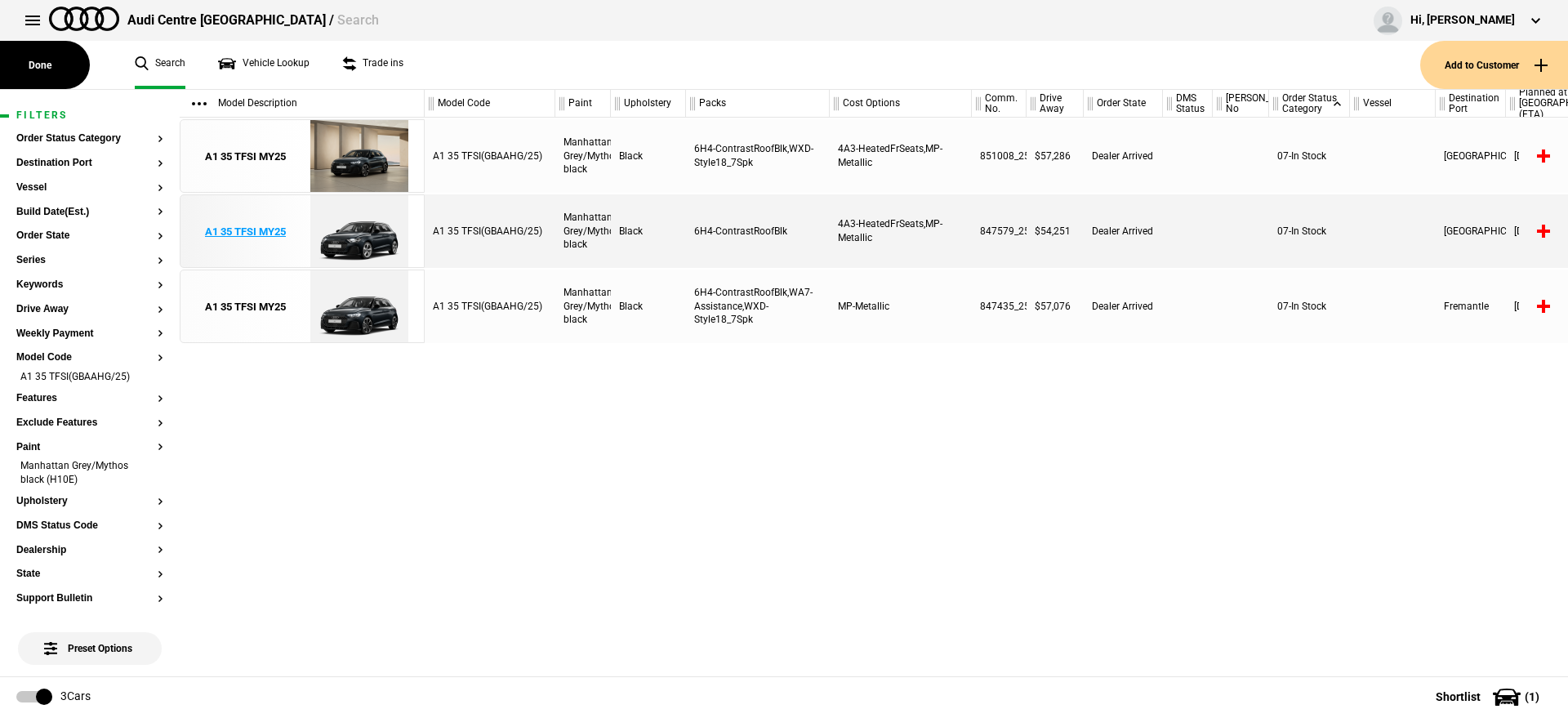
click at [248, 225] on div "A1 35 TFSI MY25" at bounding box center [246, 232] width 81 height 15
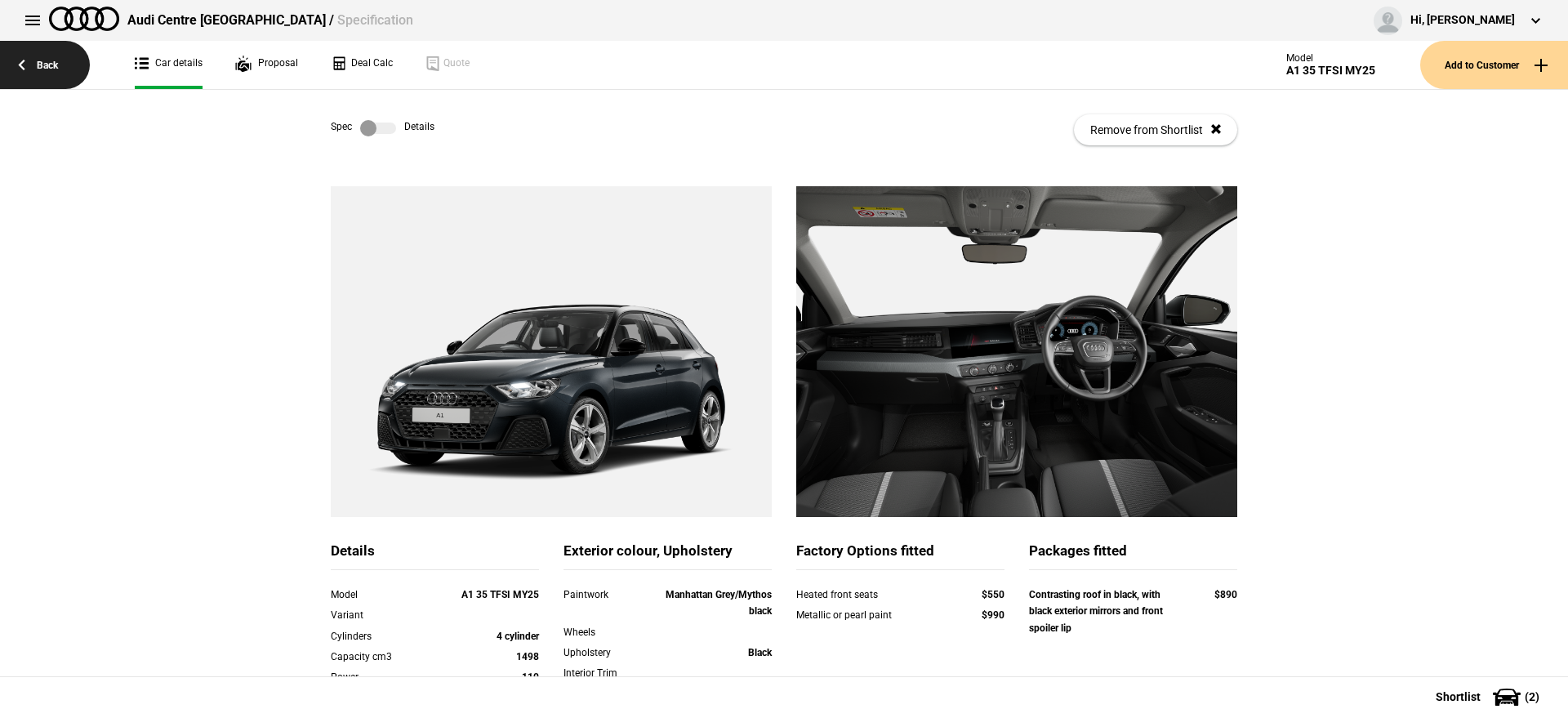
click at [61, 74] on link "Back" at bounding box center [44, 65] width 90 height 48
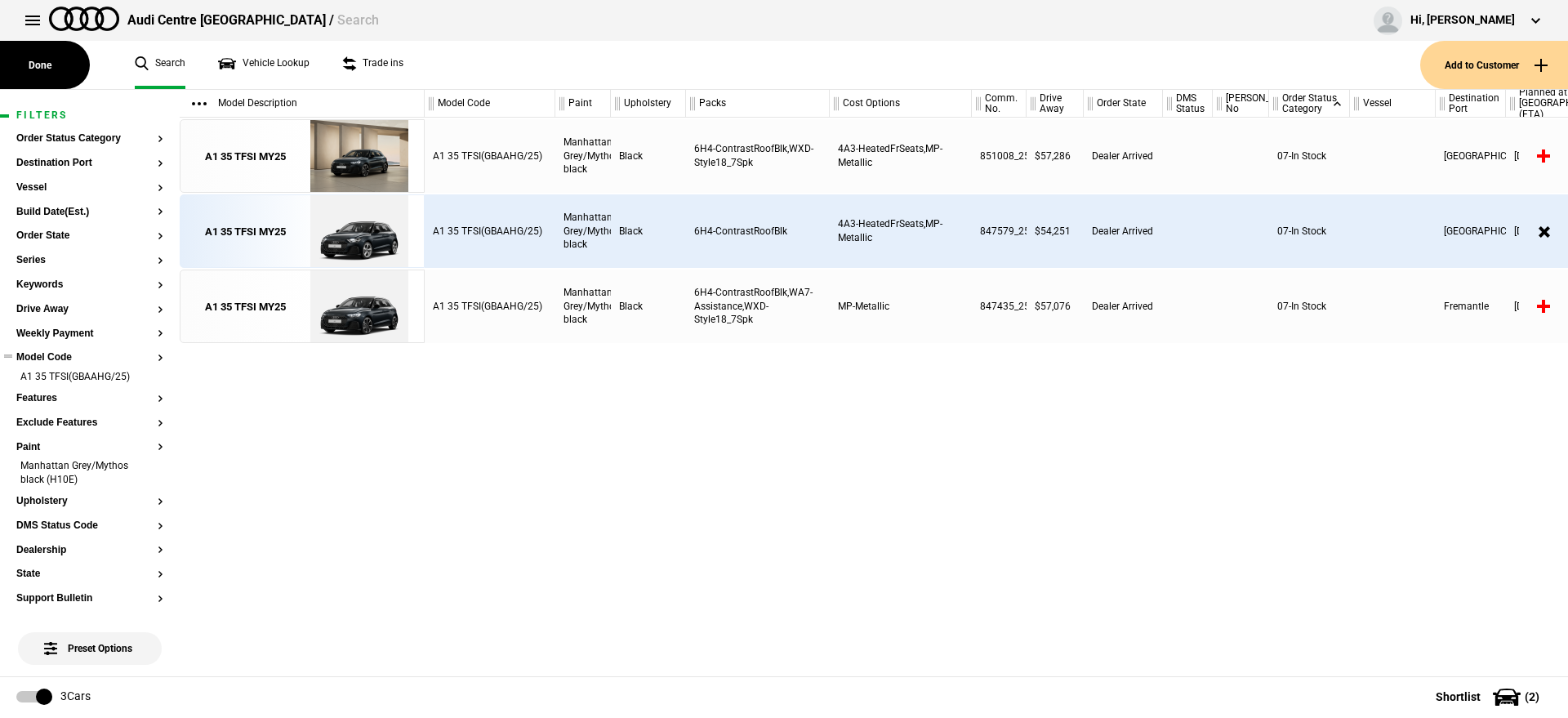
click at [56, 352] on button "Model Code" at bounding box center [90, 358] width 147 height 11
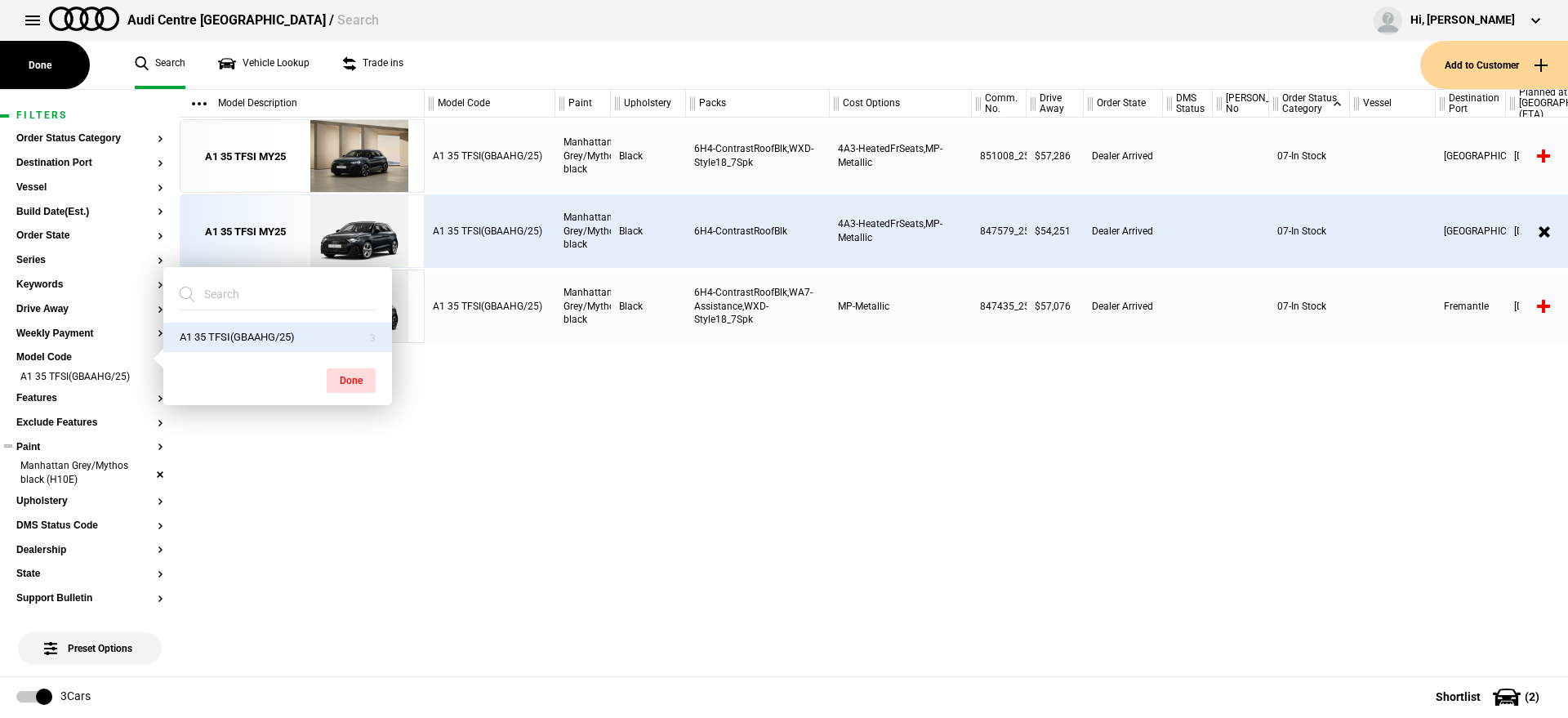
click at [144, 475] on li "Manhattan Grey/Mythos black (H10E)" at bounding box center [90, 474] width 147 height 30
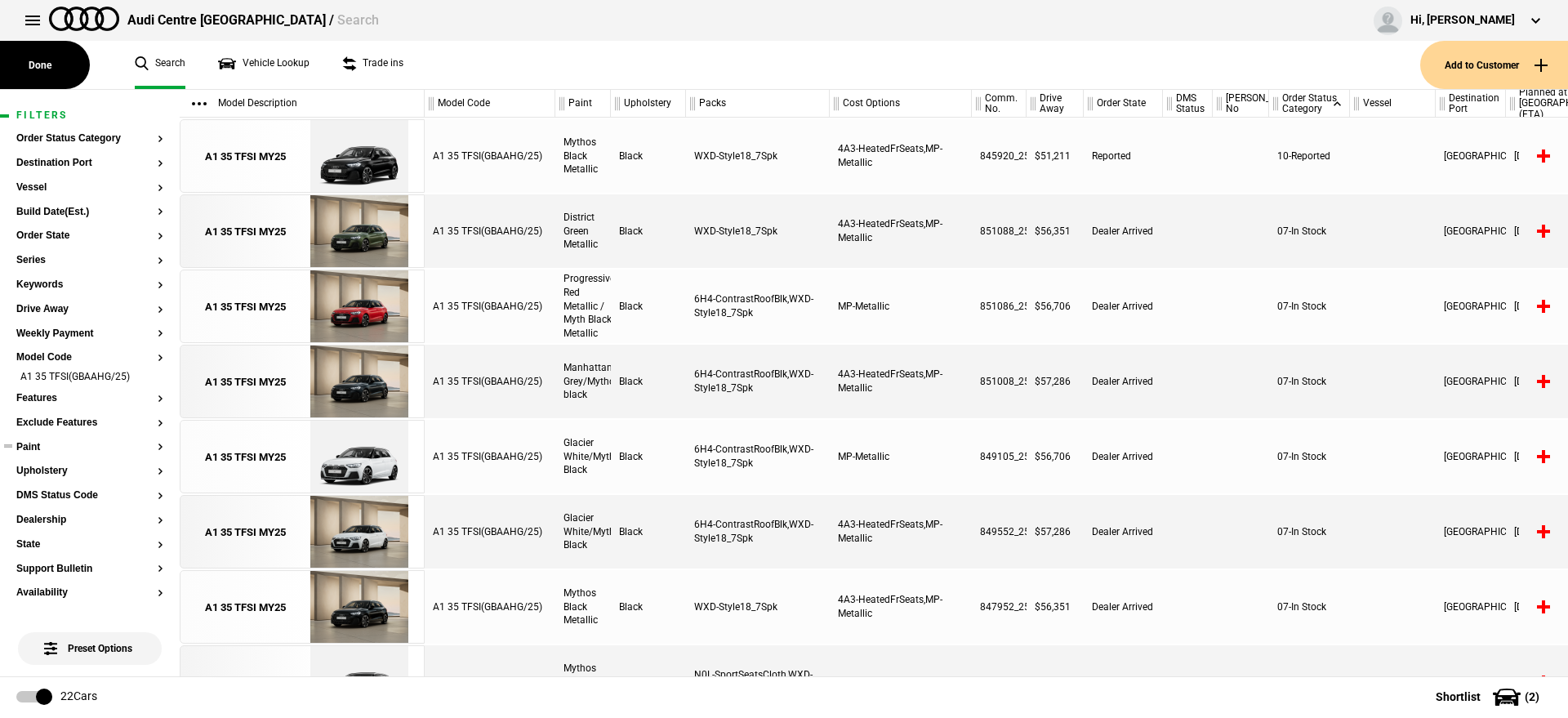
click at [46, 449] on button "Paint" at bounding box center [90, 447] width 147 height 11
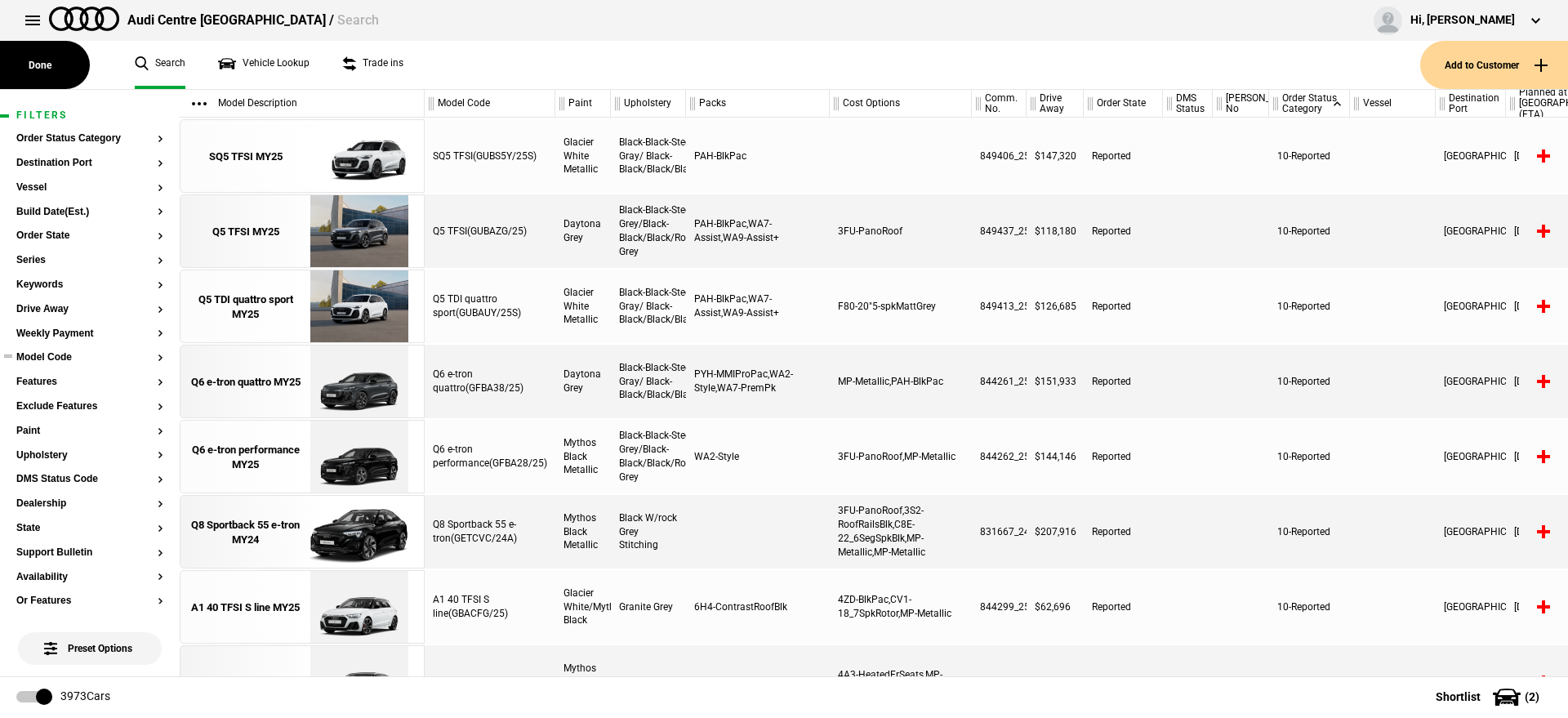
click at [52, 365] on section "Model Code" at bounding box center [90, 364] width 147 height 25
click at [55, 358] on button "Model Code" at bounding box center [90, 358] width 147 height 11
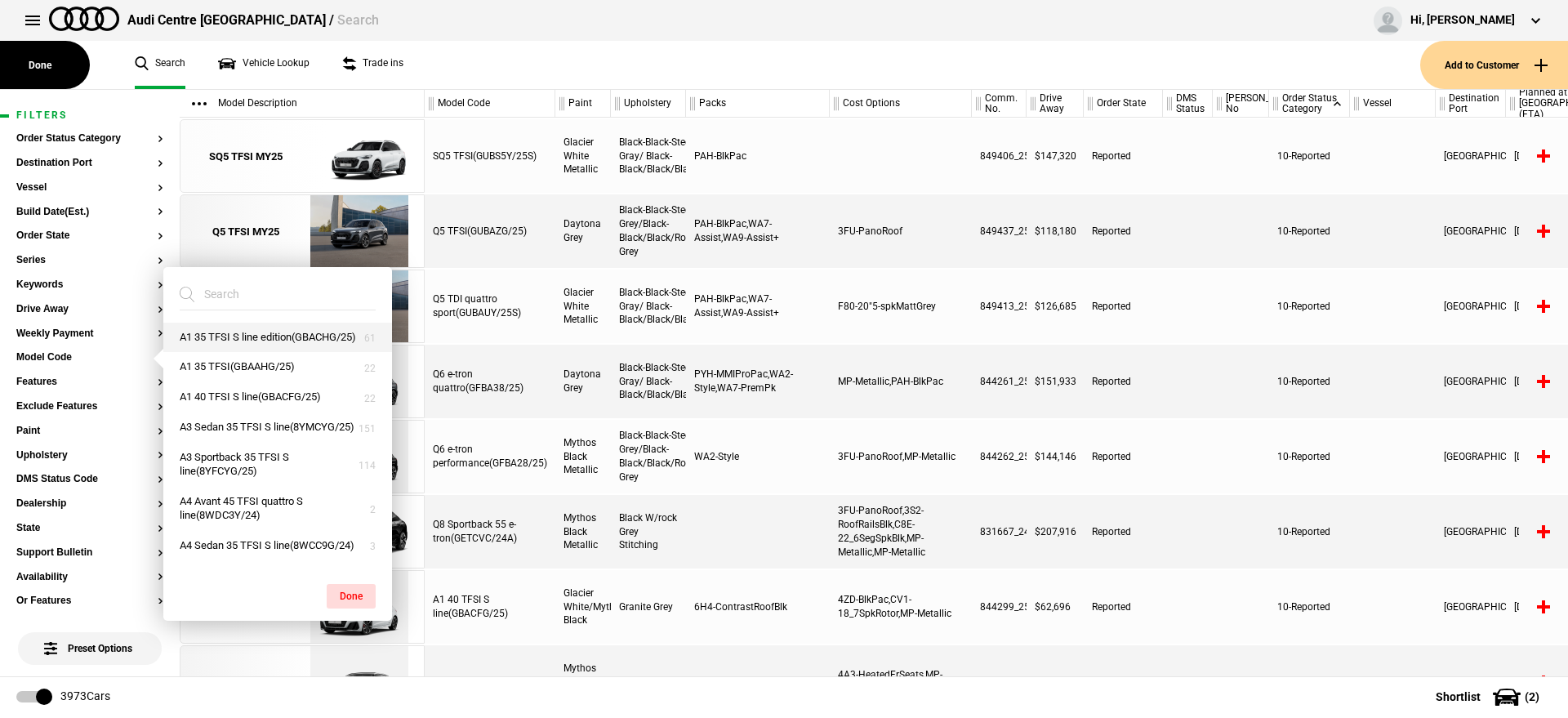
click at [263, 353] on button "A1 35 TFSI S line edition(GBACHG/25)" at bounding box center [278, 337] width 229 height 30
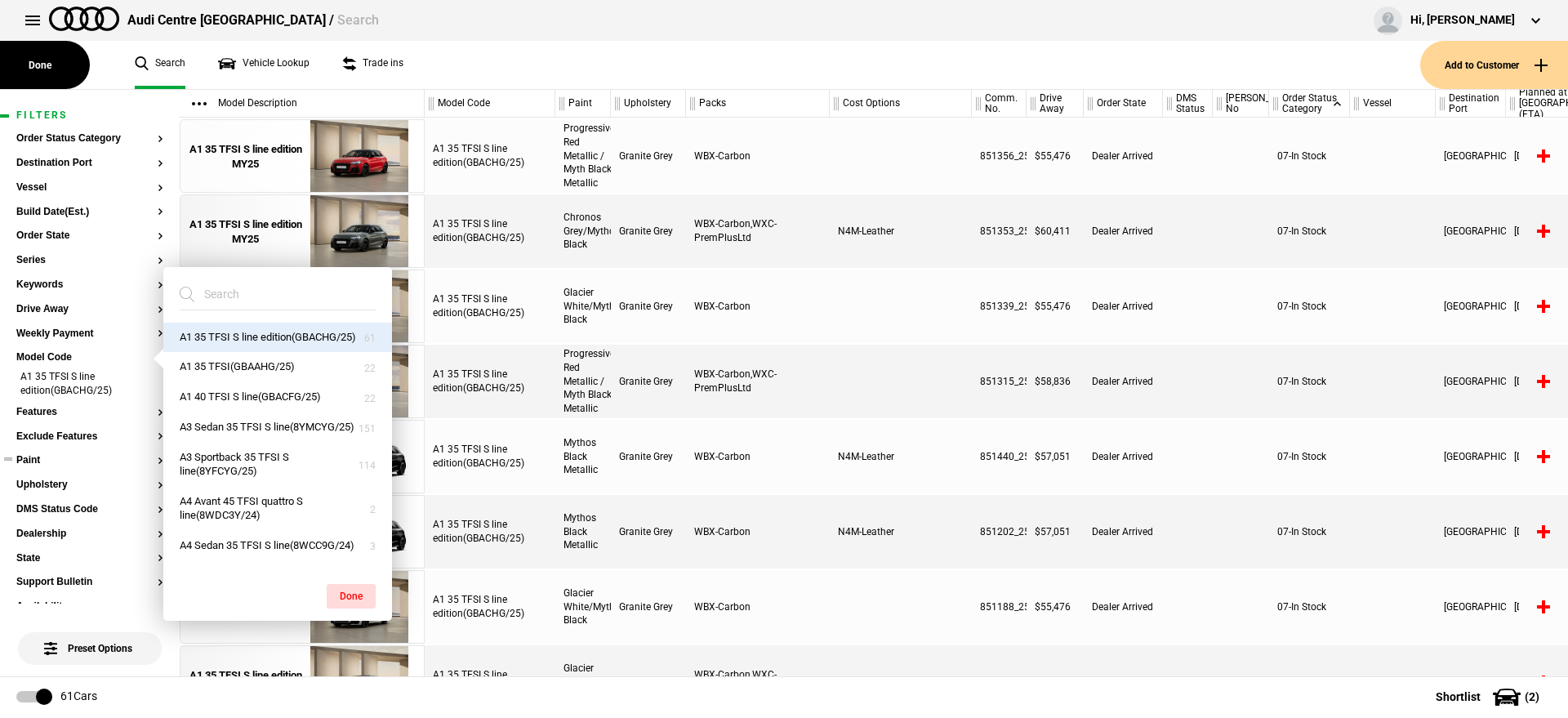
click at [34, 458] on button "Paint" at bounding box center [90, 461] width 147 height 11
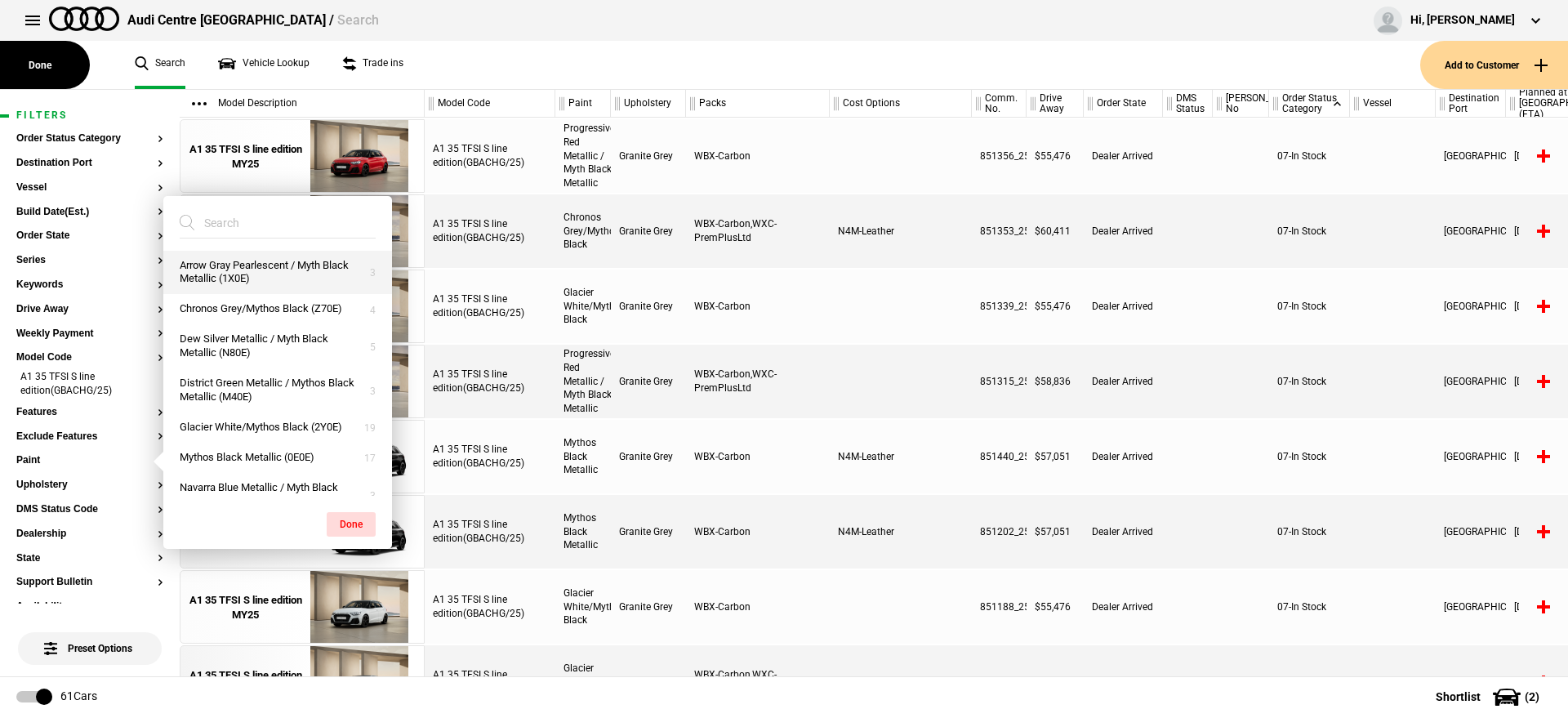
click at [286, 260] on button "Arrow Gray Pearlescent / Myth Black Metallic (1X0E)" at bounding box center [278, 273] width 229 height 44
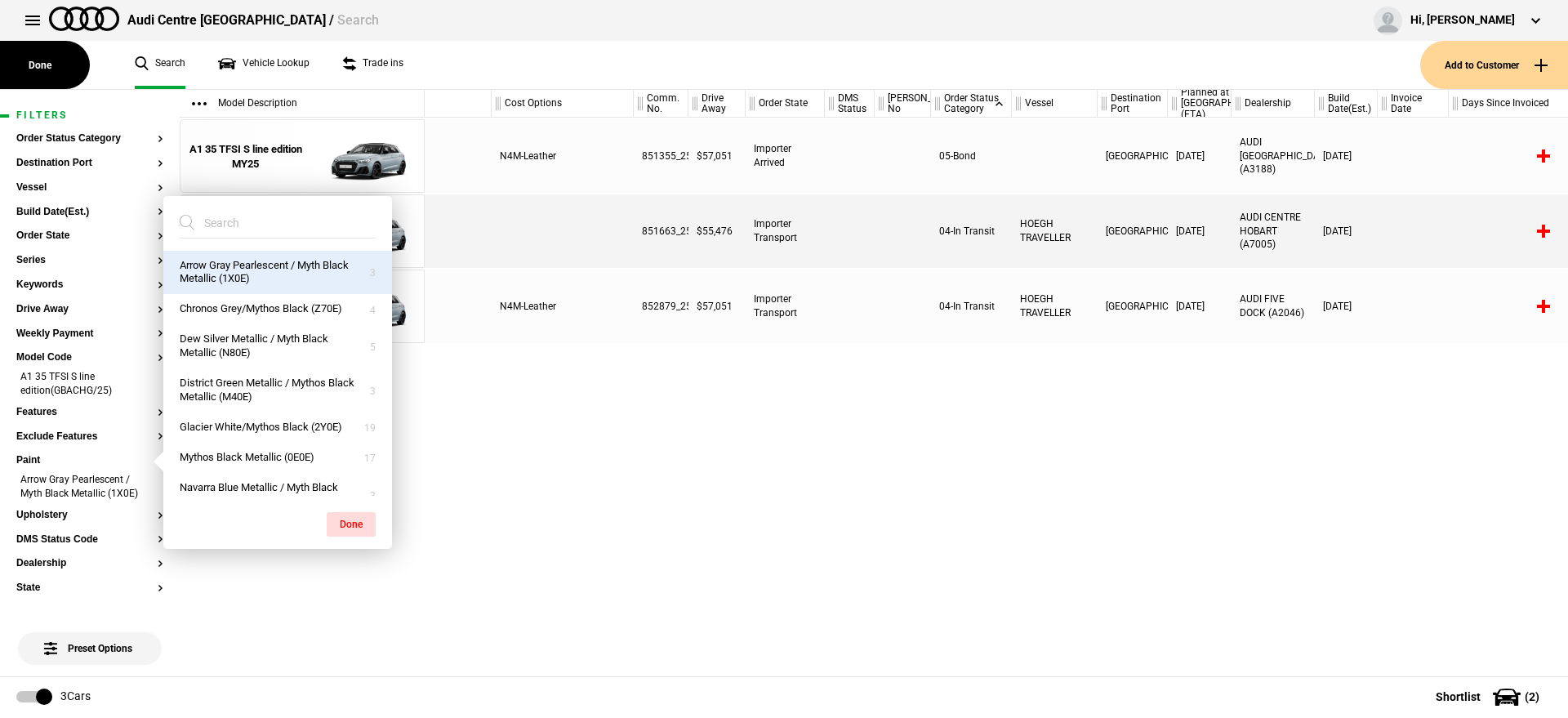
scroll to position [0, 173]
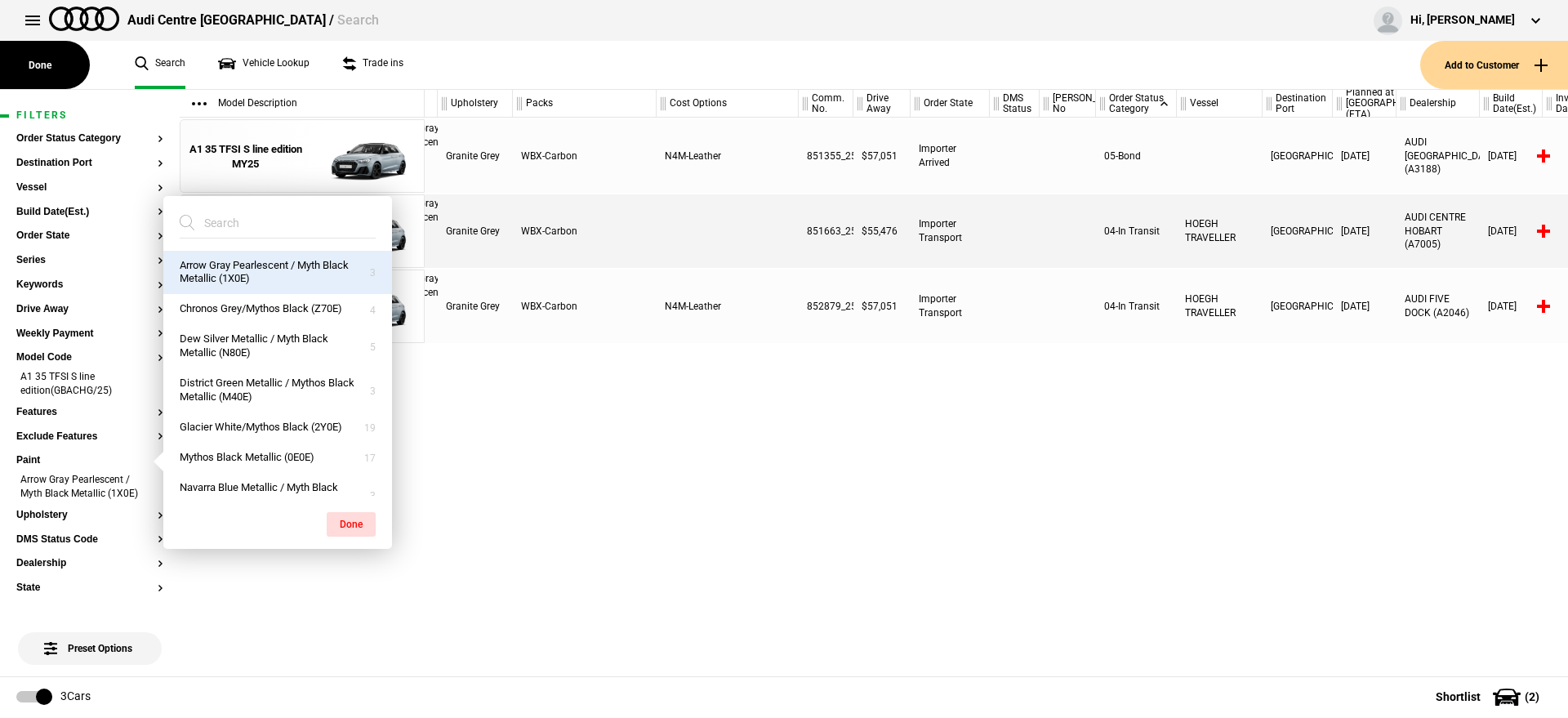
drag, startPoint x: 642, startPoint y: 675, endPoint x: 565, endPoint y: 639, distance: 85.0
click at [565, 639] on div "Done Search Vehicle Lookup Trade ins Add to Customer Arrow Gray Pearlescent / M…" at bounding box center [784, 403] width 1568 height 627
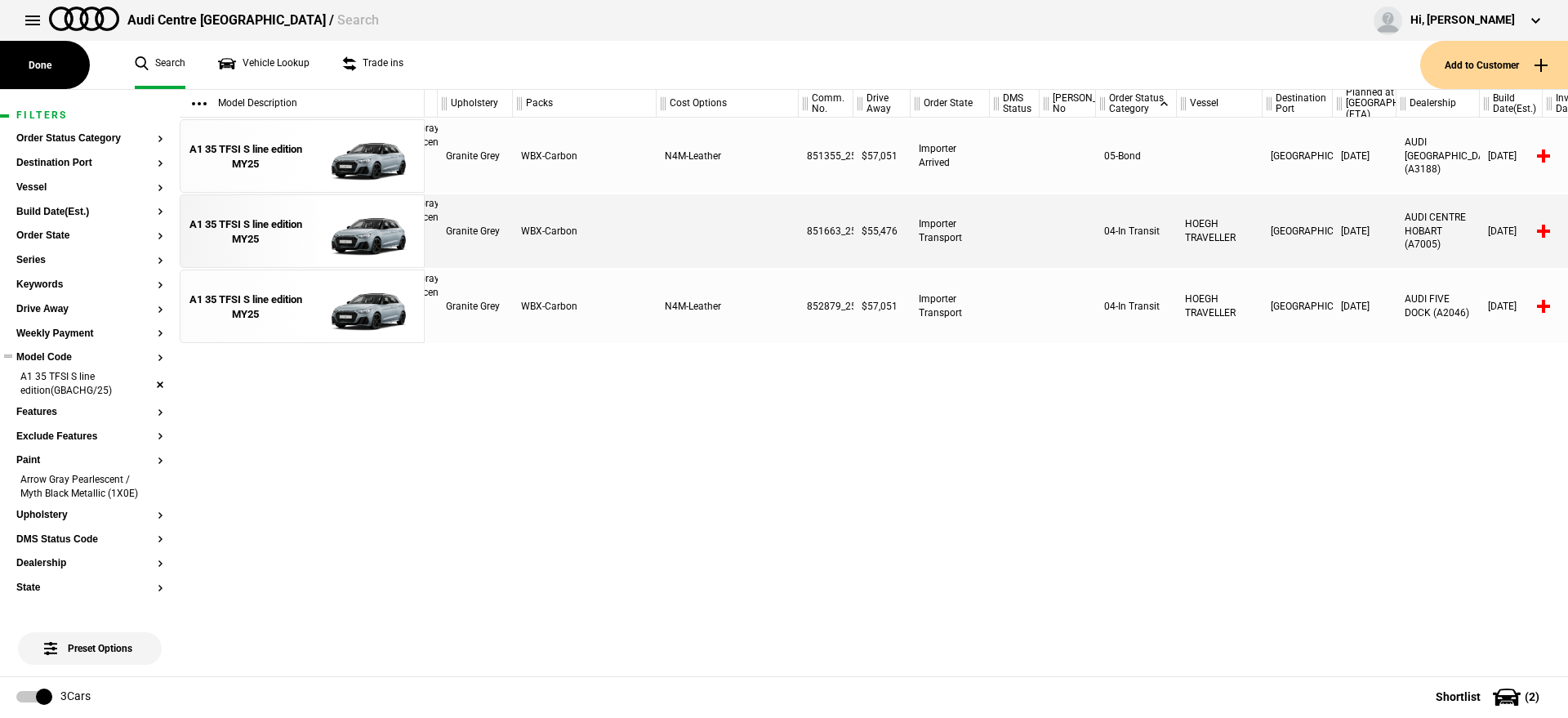
click at [148, 385] on article "Filters Order Status Category Destination Port Vessel Build Date(Est.) Order St…" at bounding box center [90, 603] width 180 height 1028
click at [146, 385] on li "A1 35 TFSI S line edition(GBACHG/25)" at bounding box center [90, 385] width 147 height 30
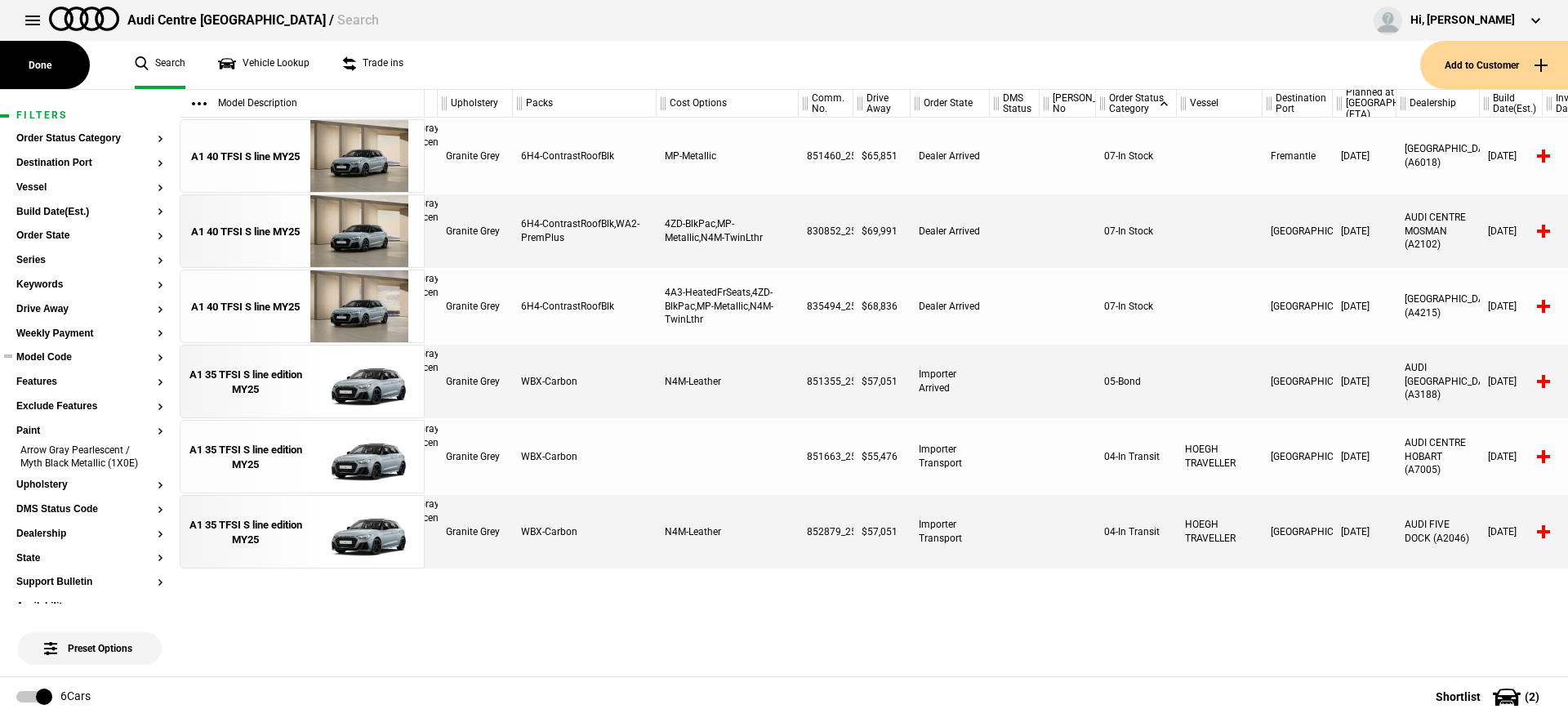
click at [53, 356] on button "Model Code" at bounding box center [90, 358] width 147 height 11
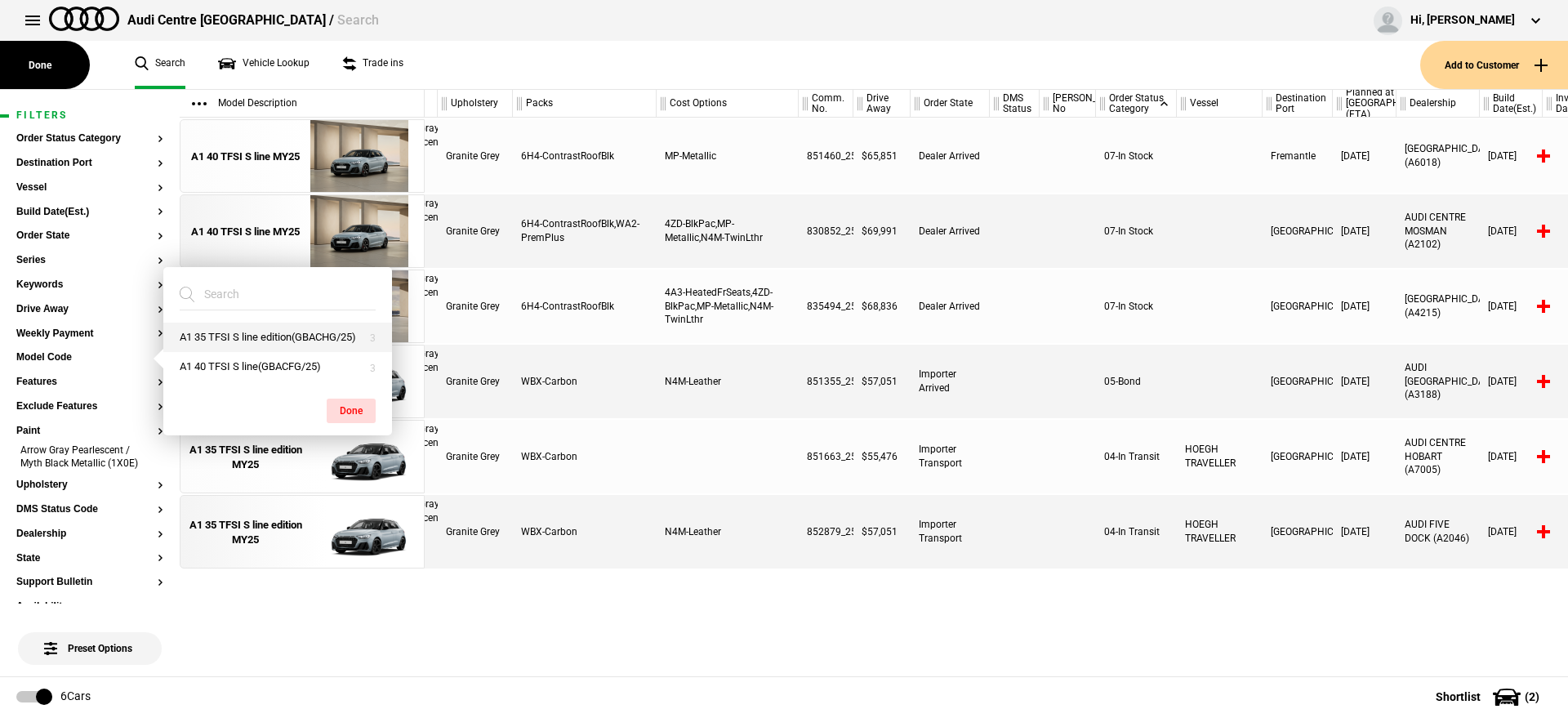
click at [293, 353] on button "A1 35 TFSI S line edition(GBACHG/25)" at bounding box center [278, 337] width 229 height 30
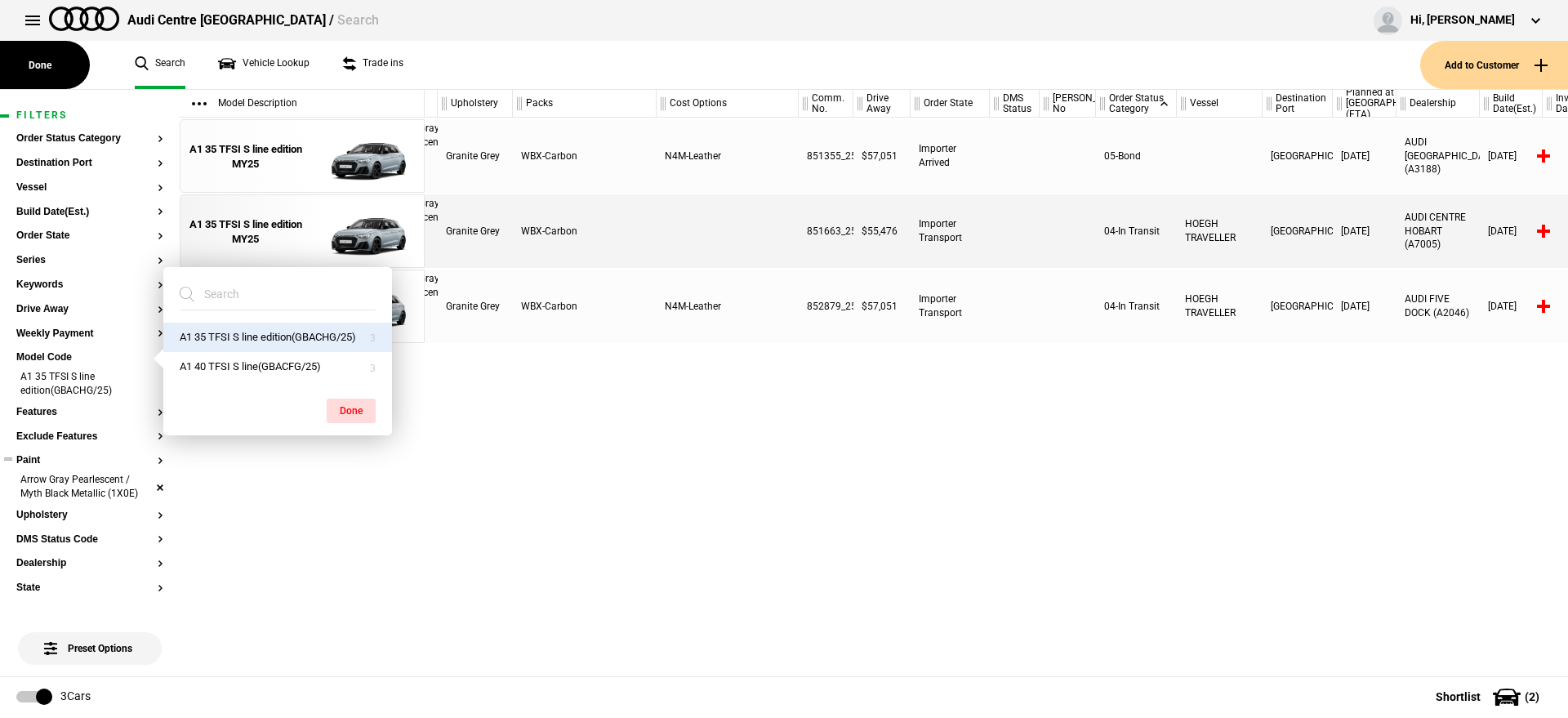
click at [143, 487] on li "Arrow Gray Pearlescent / Myth Black Metallic (1X0E)" at bounding box center [90, 488] width 147 height 30
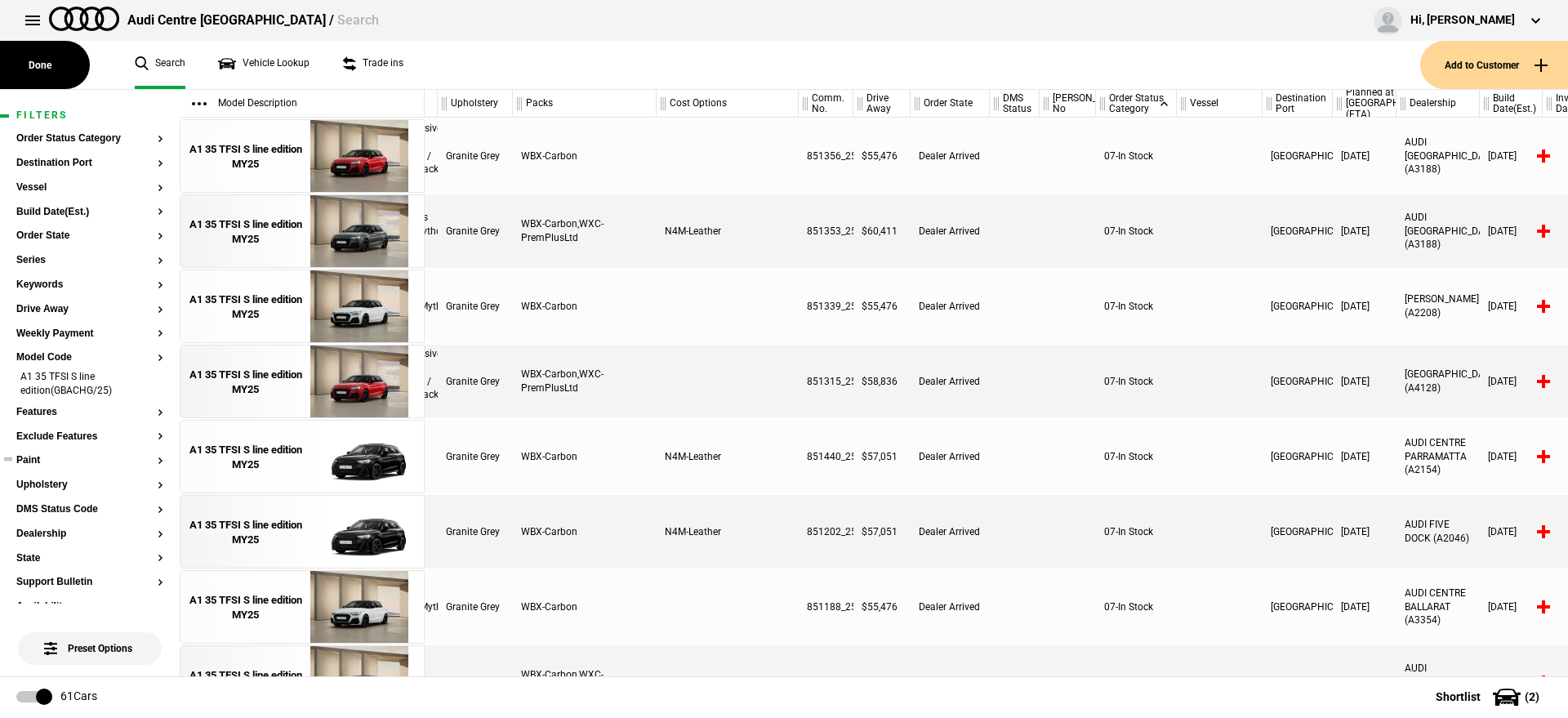
click at [29, 464] on button "Paint" at bounding box center [90, 461] width 147 height 11
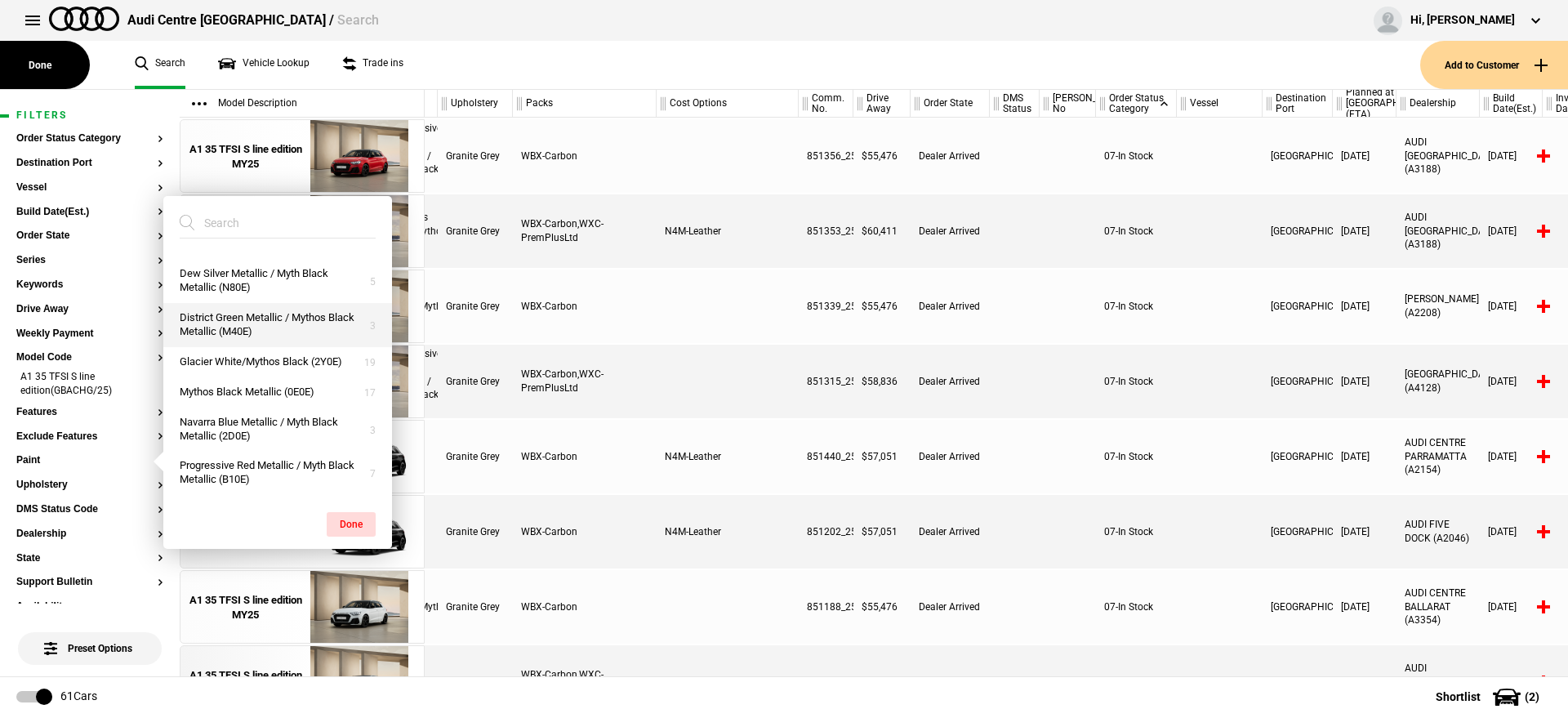
scroll to position [0, 0]
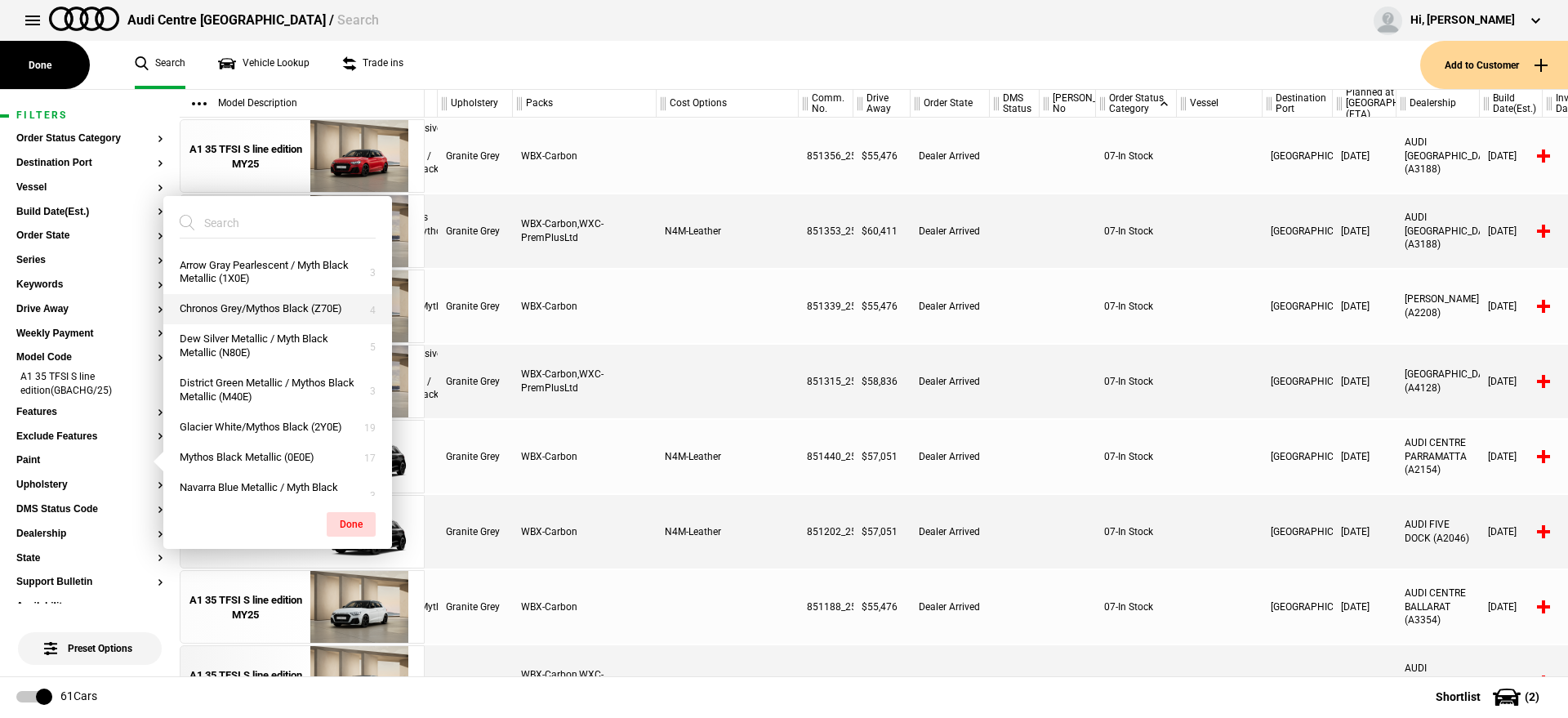
click at [265, 324] on button "Chronos Grey/Mythos Black (Z70E)" at bounding box center [278, 309] width 229 height 30
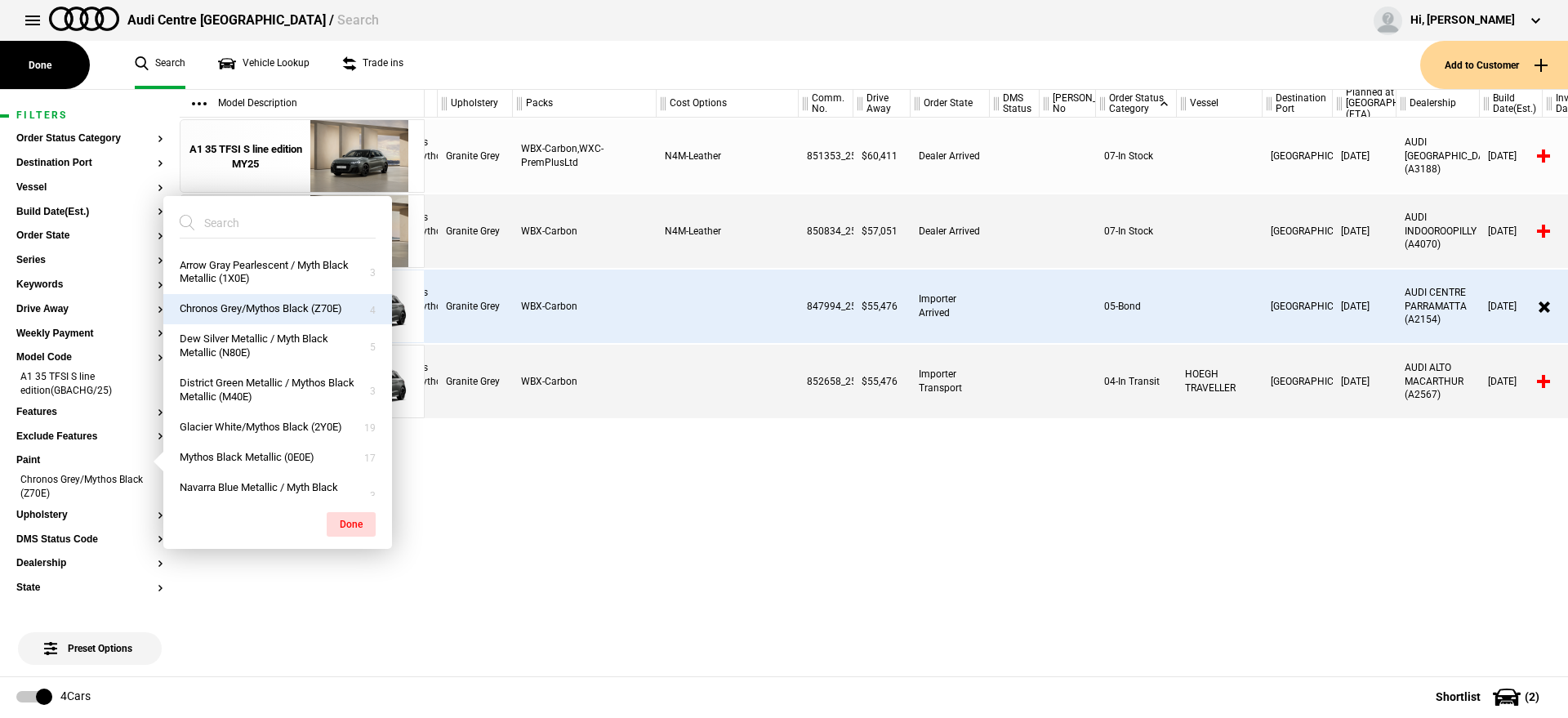
click at [921, 562] on div "A1 35 TFSI S line edition(GBACHG/25) Chronos Grey/Mythos Black Granite Grey WBX…" at bounding box center [996, 396] width 1143 height 559
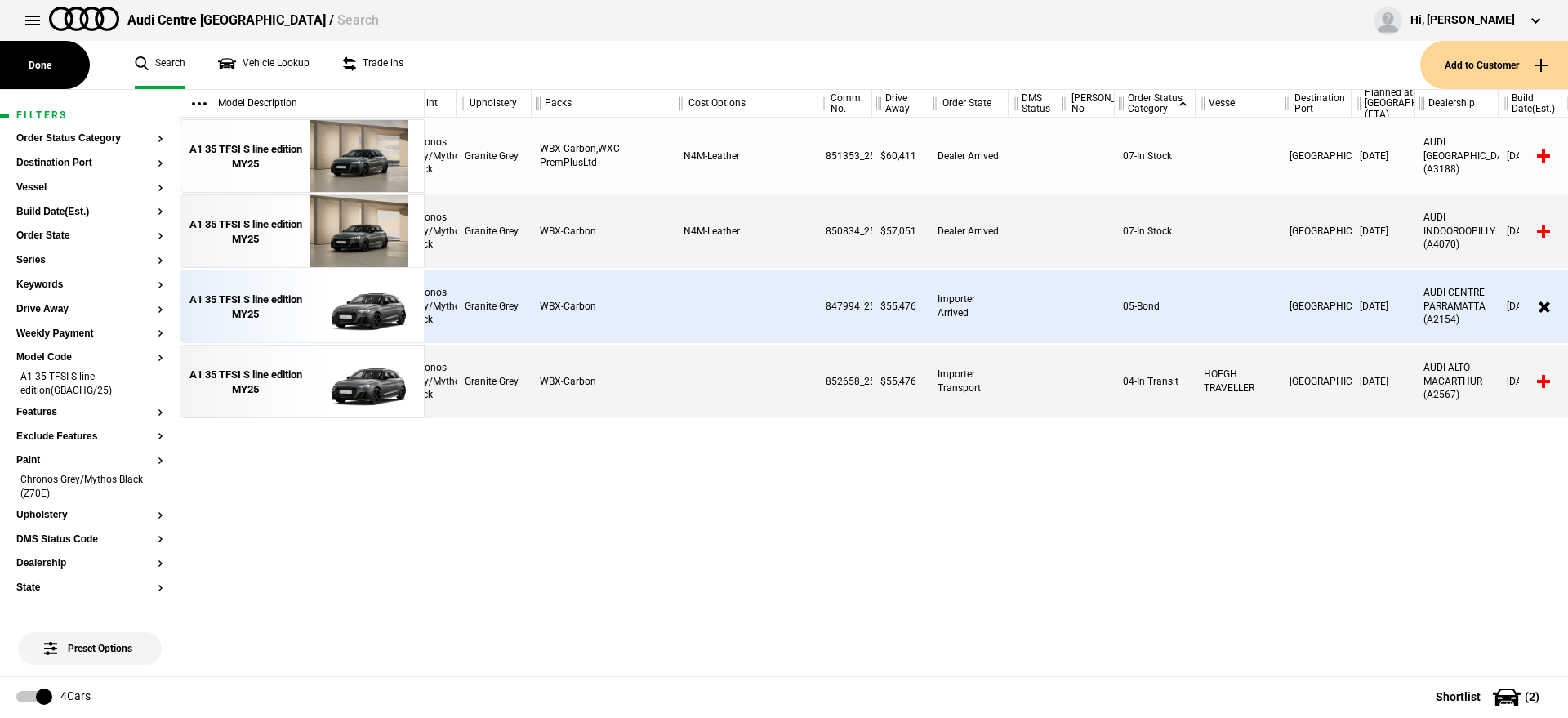
scroll to position [0, 154]
